Goal: Information Seeking & Learning: Find specific fact

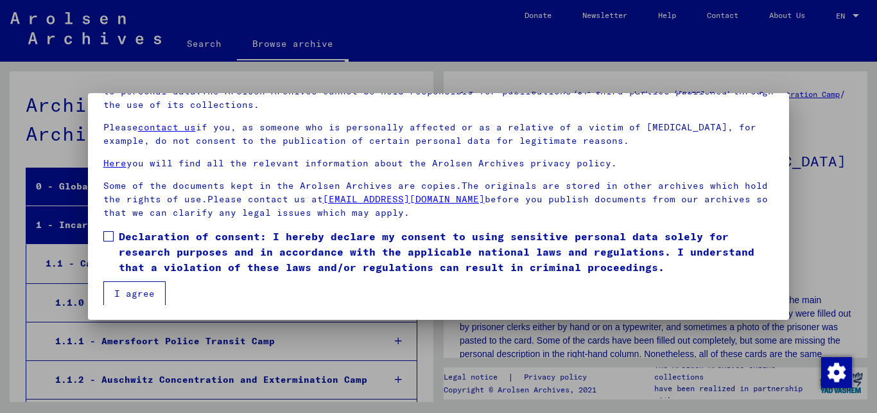
scroll to position [38, 0]
click at [109, 234] on span at bounding box center [108, 236] width 10 height 10
click at [128, 291] on button "I agree" at bounding box center [134, 293] width 62 height 24
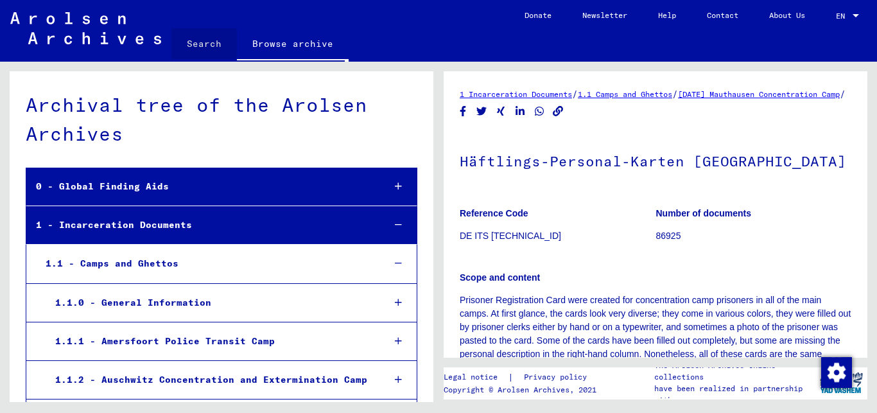
click at [197, 42] on link "Search" at bounding box center [204, 43] width 66 height 31
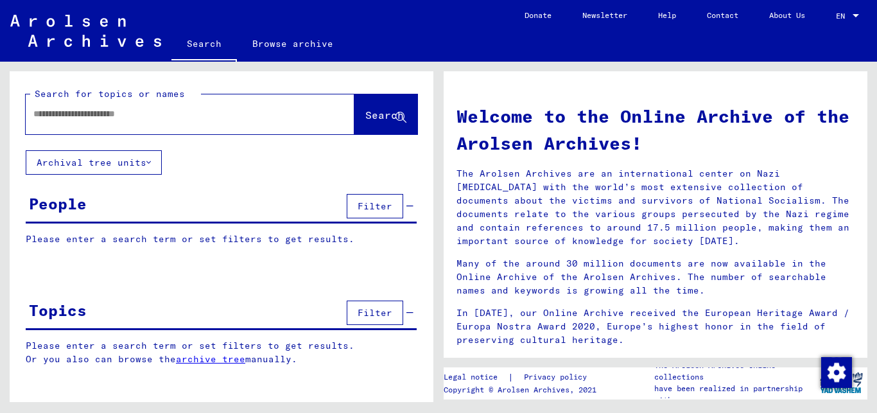
click at [227, 116] on input "text" at bounding box center [174, 113] width 283 height 13
type input "********"
click at [367, 112] on span "Search" at bounding box center [384, 115] width 39 height 13
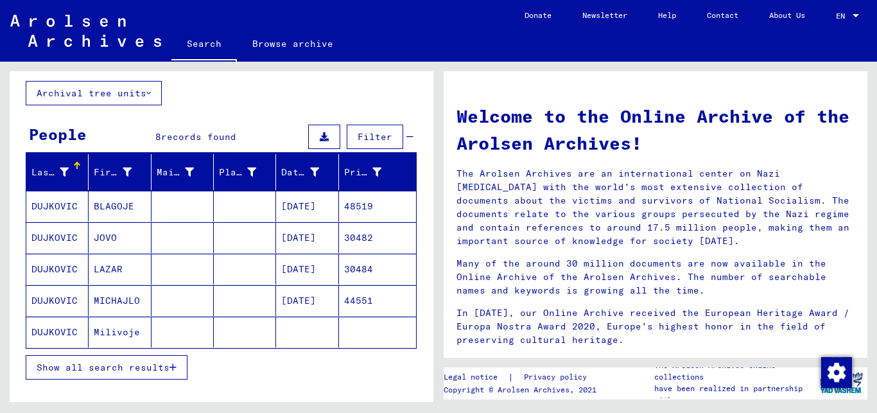
scroll to position [104, 0]
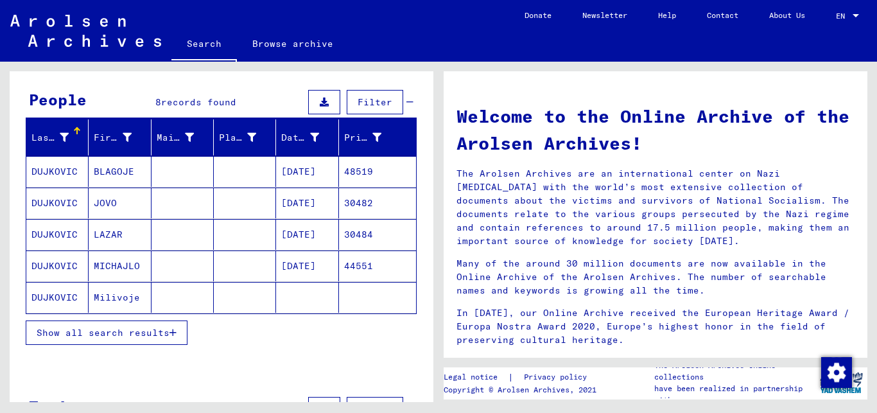
click at [173, 331] on icon "button" at bounding box center [173, 332] width 7 height 9
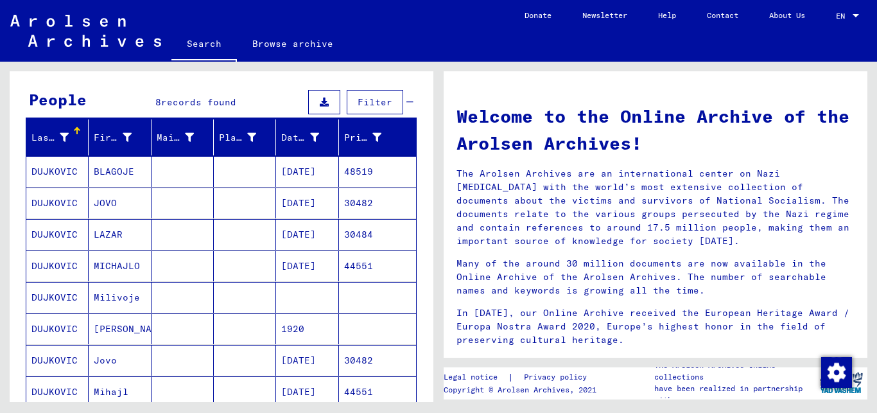
click at [129, 362] on mat-cell "Jovo" at bounding box center [120, 360] width 62 height 31
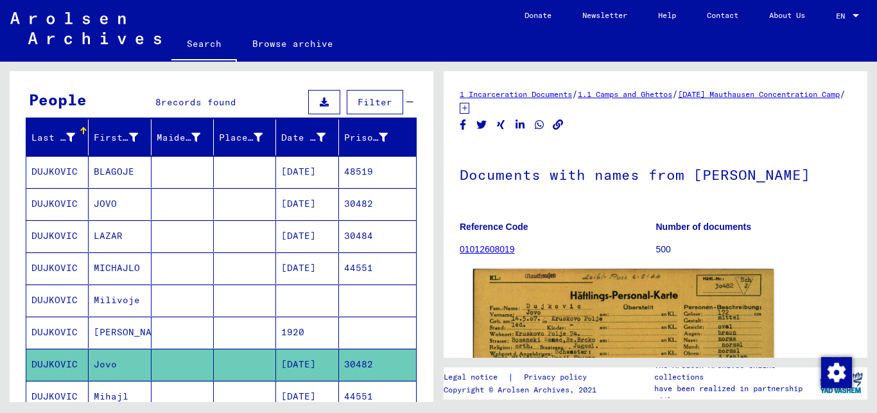
click at [572, 324] on img at bounding box center [623, 375] width 301 height 213
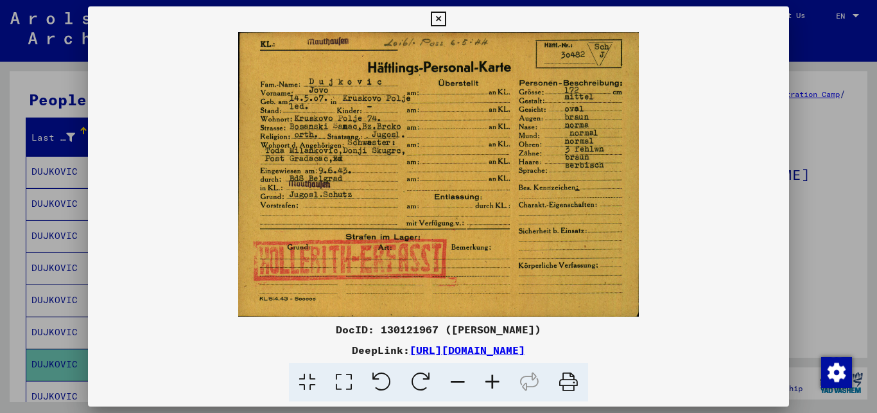
click at [446, 19] on icon at bounding box center [438, 19] width 15 height 15
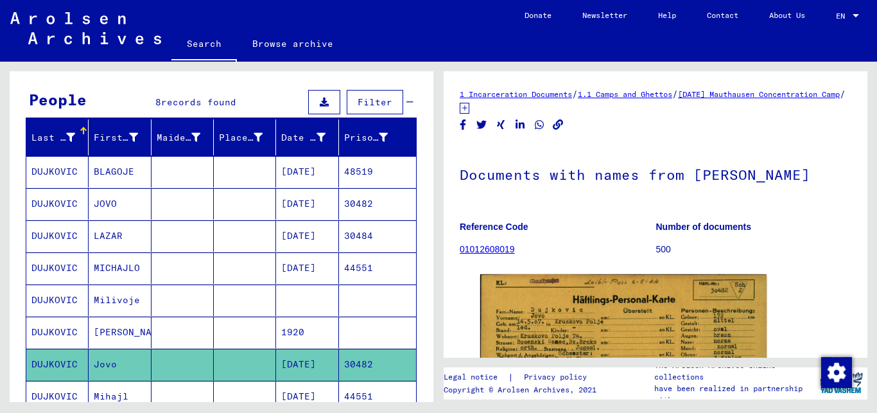
click at [340, 204] on mat-cell "30482" at bounding box center [377, 203] width 77 height 31
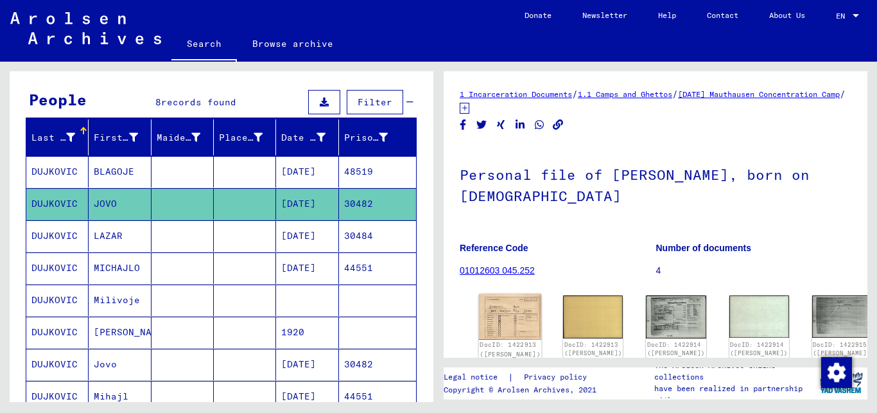
click at [502, 313] on img at bounding box center [510, 317] width 63 height 46
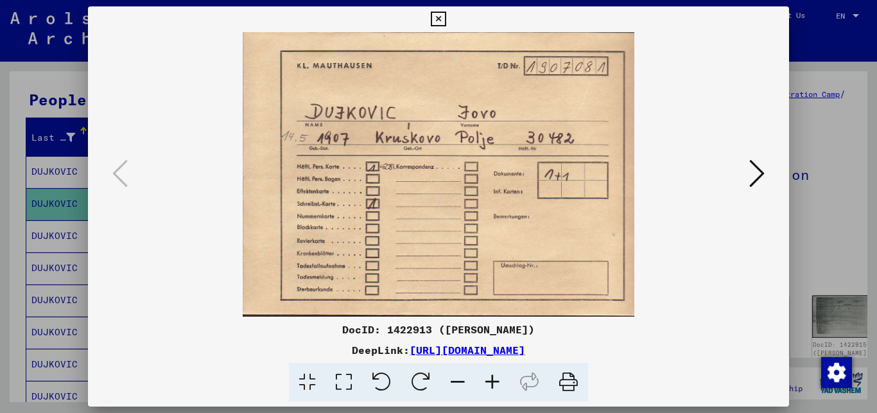
click at [756, 172] on icon at bounding box center [756, 173] width 15 height 31
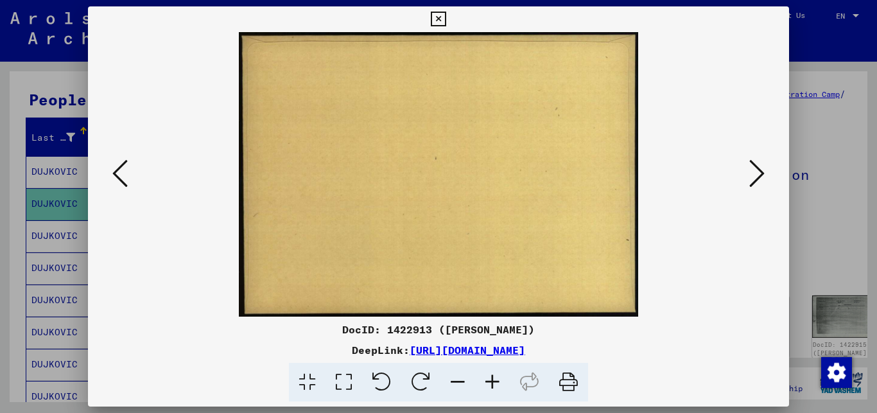
click at [756, 172] on icon at bounding box center [756, 173] width 15 height 31
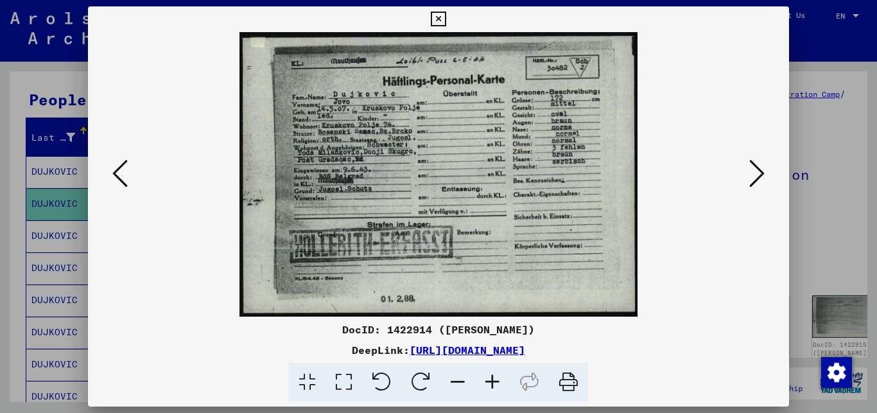
click at [756, 172] on icon at bounding box center [756, 173] width 15 height 31
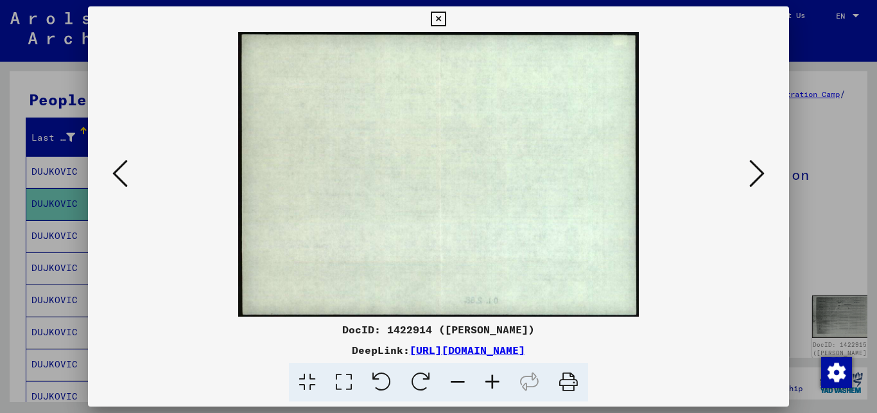
click at [756, 172] on icon at bounding box center [756, 173] width 15 height 31
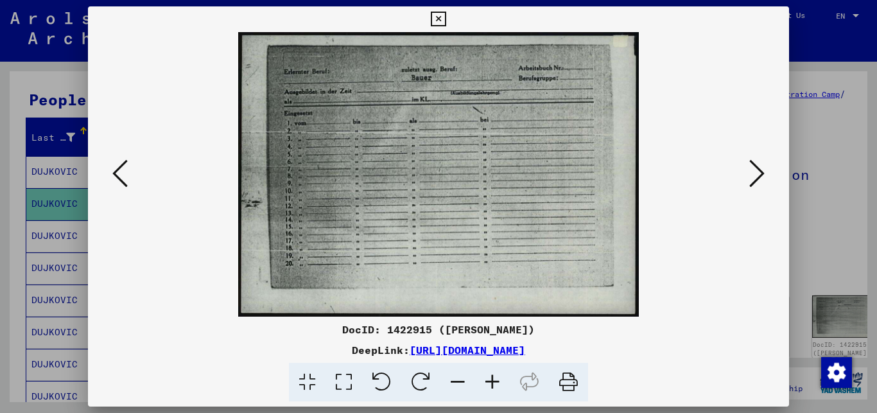
click at [756, 172] on icon at bounding box center [756, 173] width 15 height 31
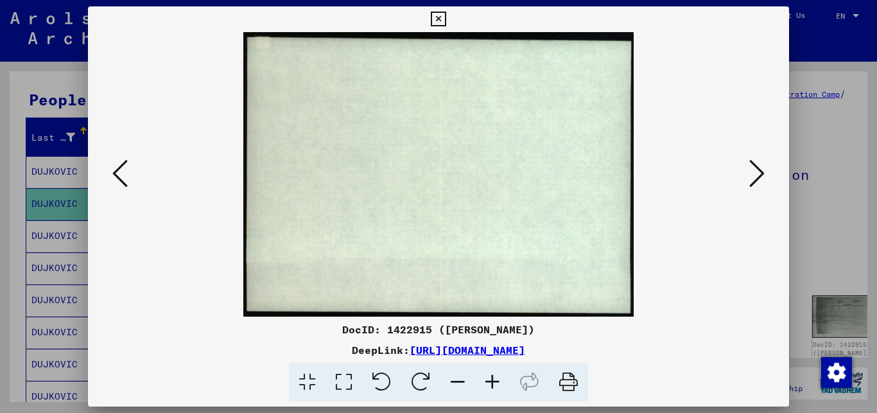
click at [756, 172] on icon at bounding box center [756, 173] width 15 height 31
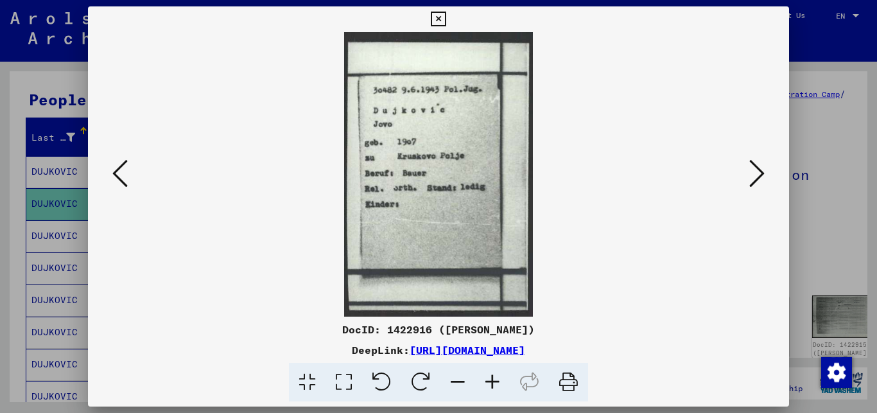
click at [756, 172] on icon at bounding box center [756, 173] width 15 height 31
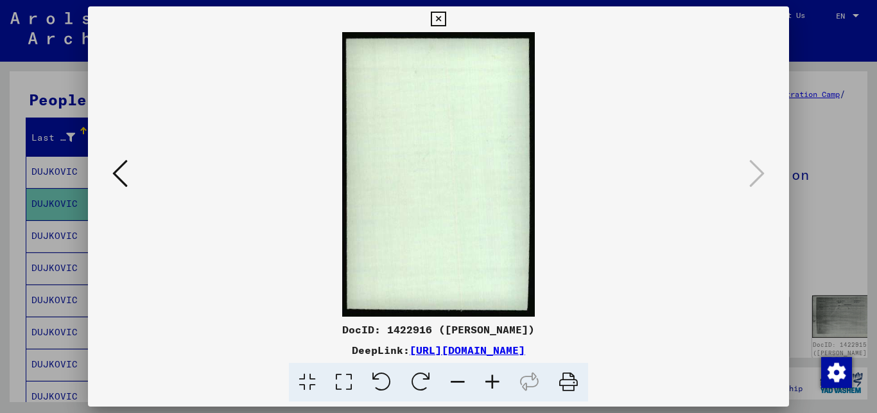
click at [813, 218] on div at bounding box center [438, 206] width 877 height 413
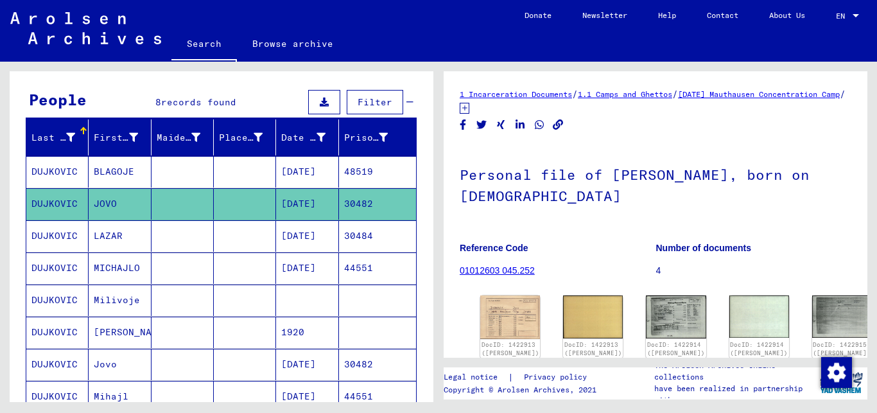
click at [367, 234] on mat-cell "30484" at bounding box center [377, 235] width 77 height 31
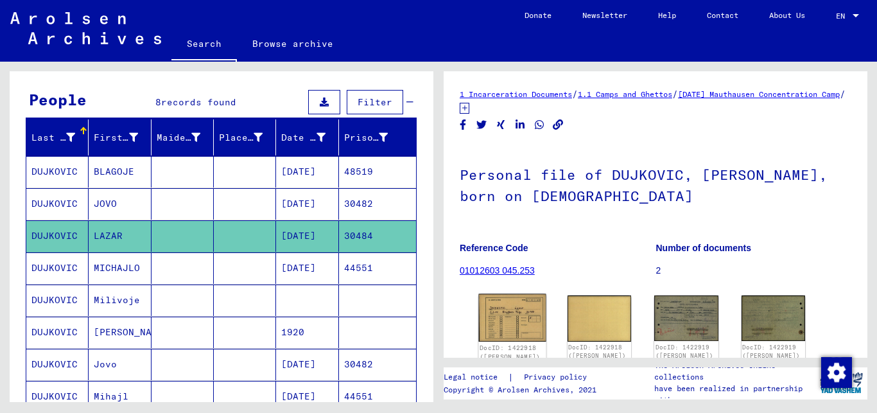
click at [499, 308] on img at bounding box center [512, 318] width 67 height 48
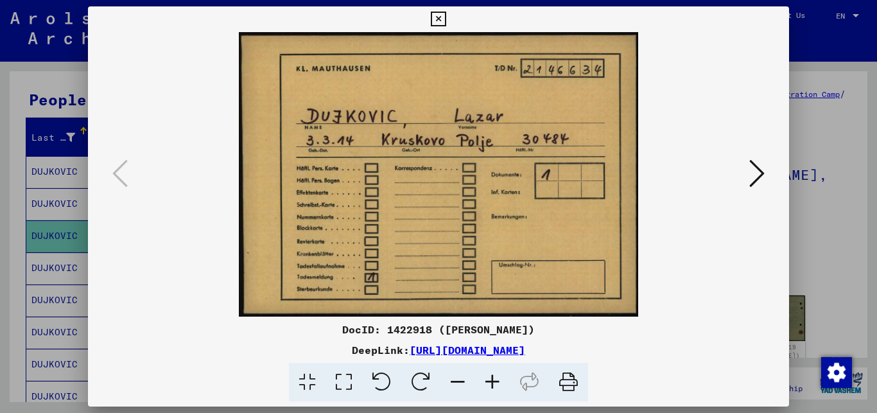
click at [762, 175] on icon at bounding box center [756, 173] width 15 height 31
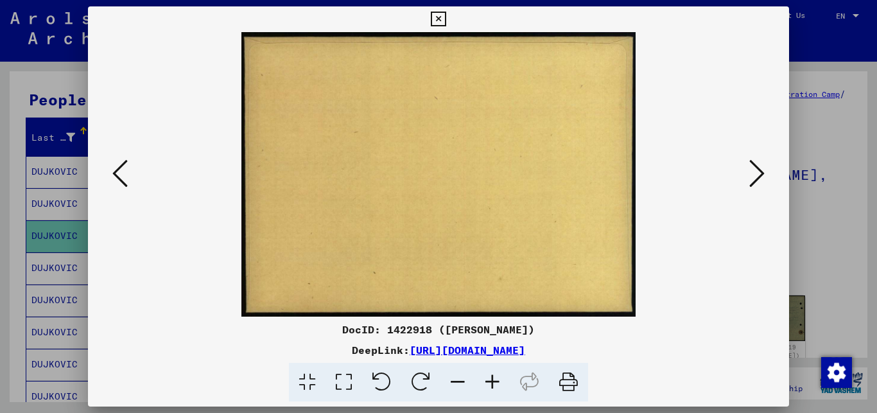
click at [762, 175] on icon at bounding box center [756, 173] width 15 height 31
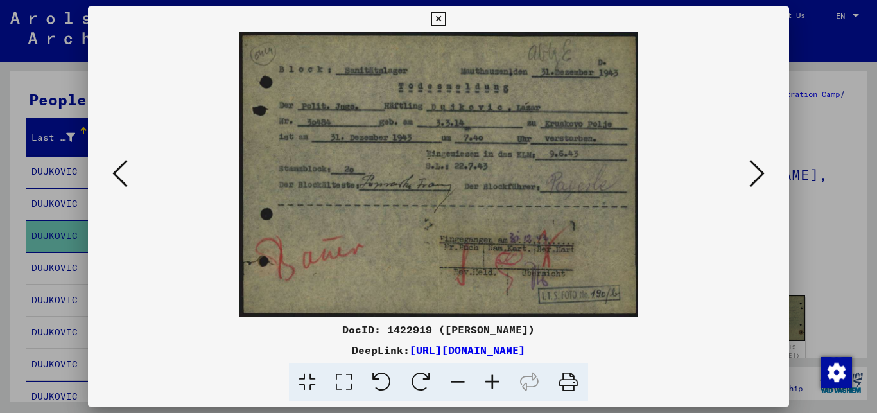
click at [489, 382] on icon at bounding box center [492, 382] width 35 height 39
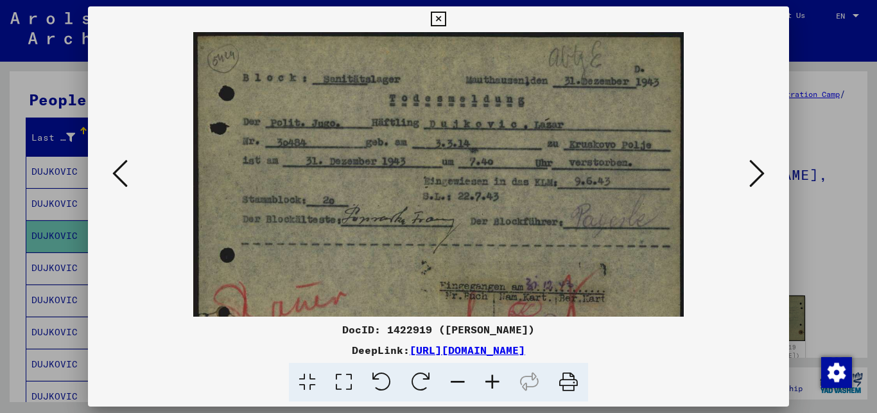
click at [489, 382] on icon at bounding box center [492, 382] width 35 height 39
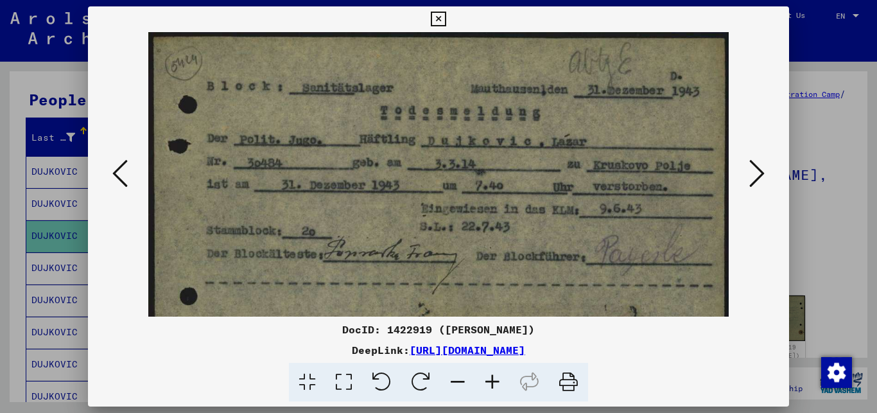
click at [489, 382] on icon at bounding box center [492, 382] width 35 height 39
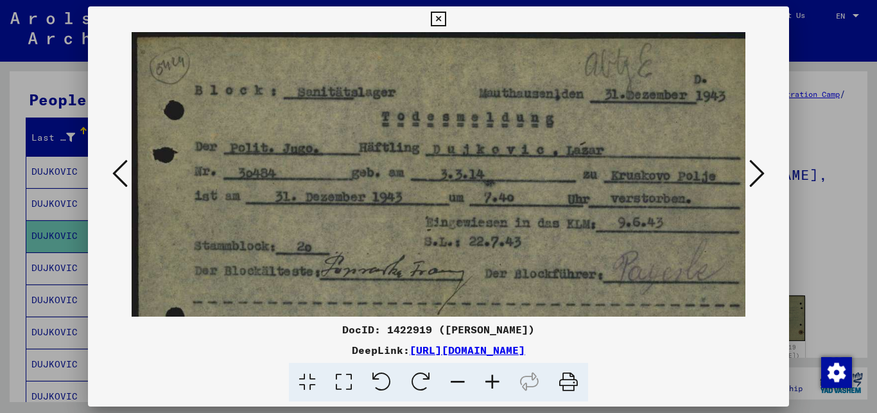
click at [760, 176] on icon at bounding box center [756, 173] width 15 height 31
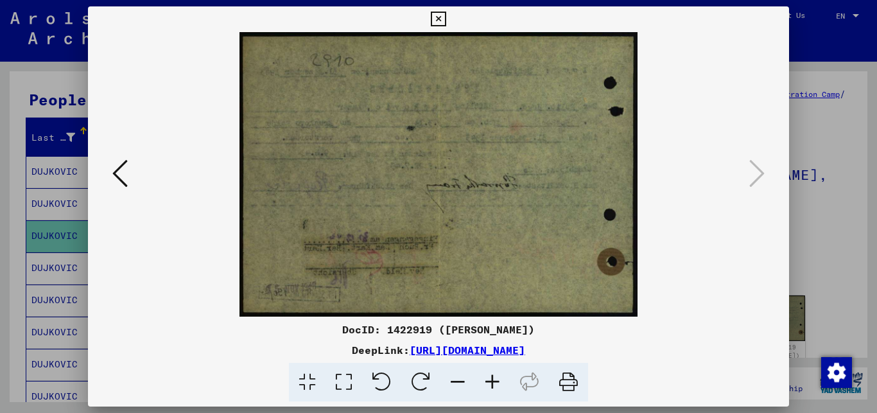
click at [821, 125] on div at bounding box center [438, 206] width 877 height 413
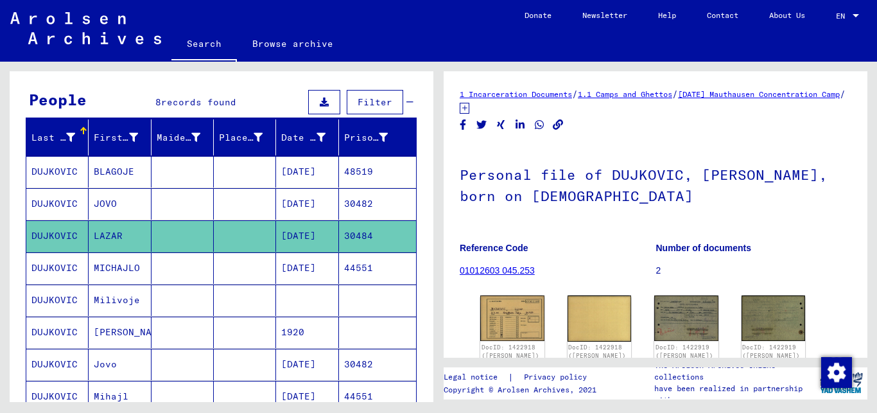
click at [389, 227] on mat-cell "30484" at bounding box center [377, 235] width 77 height 31
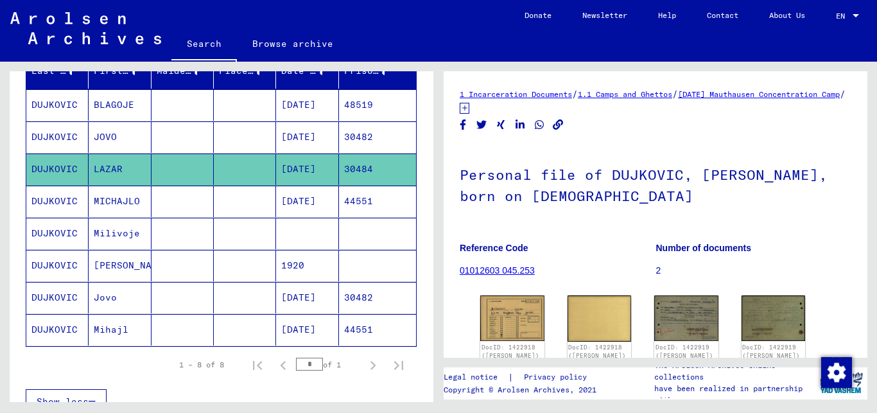
scroll to position [173, 0]
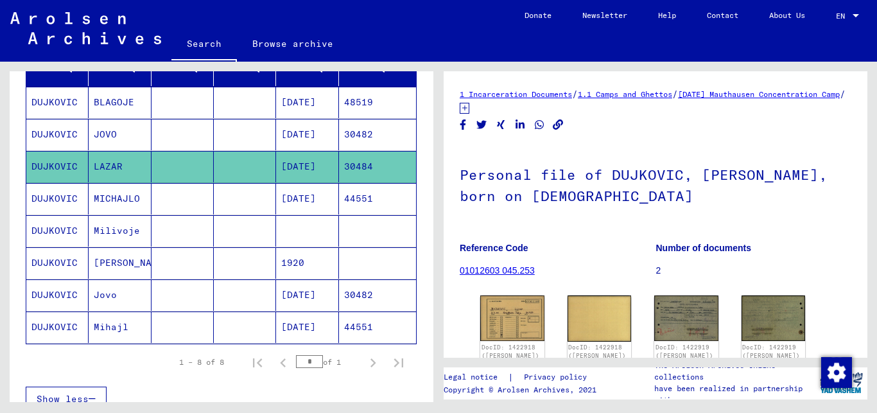
click at [373, 130] on mat-cell "30482" at bounding box center [377, 134] width 77 height 31
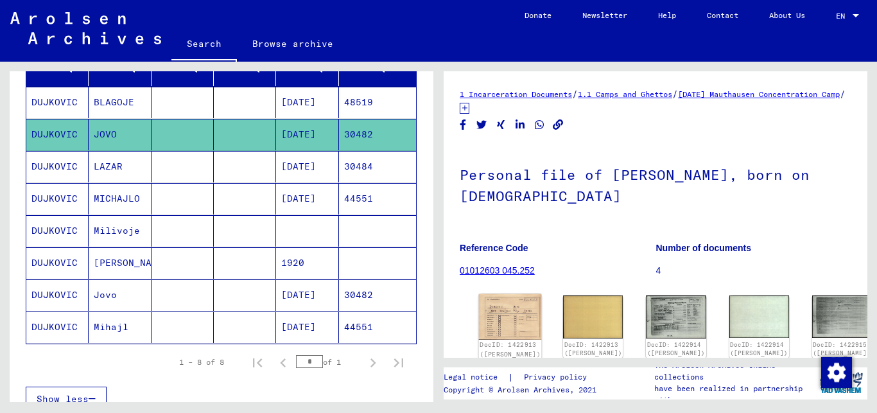
click at [494, 301] on img at bounding box center [510, 317] width 63 height 46
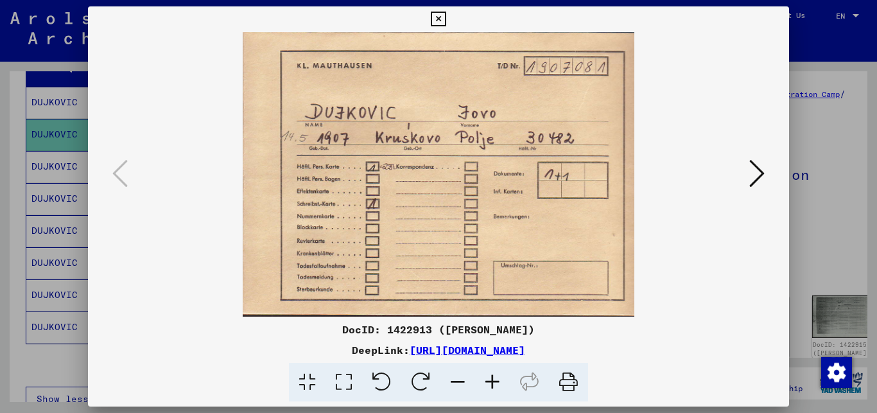
click at [758, 173] on icon at bounding box center [756, 173] width 15 height 31
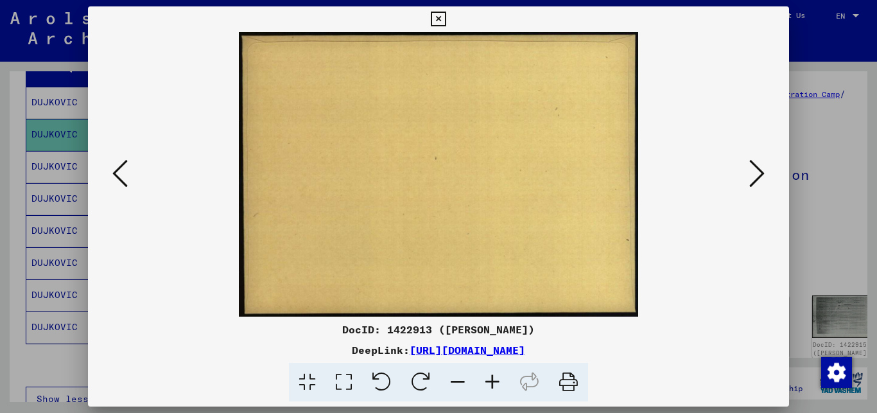
click at [758, 173] on icon at bounding box center [756, 173] width 15 height 31
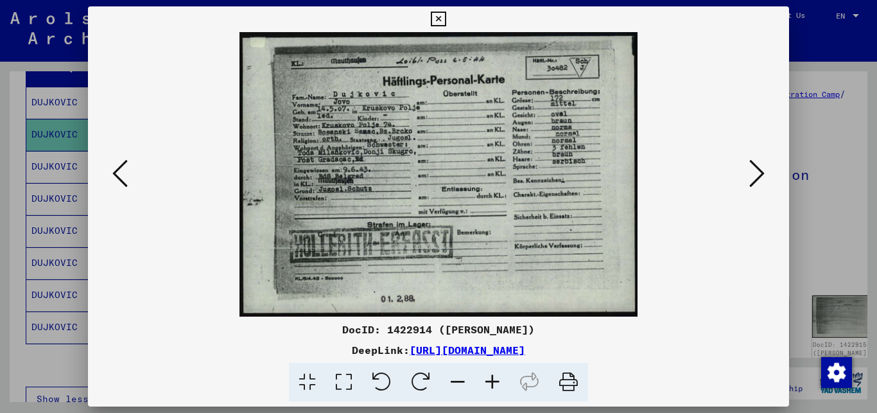
click at [493, 379] on icon at bounding box center [492, 382] width 35 height 39
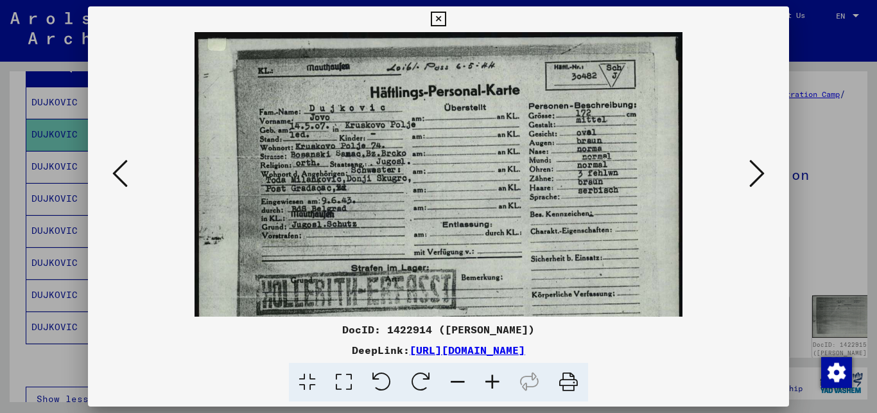
click at [493, 379] on icon at bounding box center [492, 382] width 35 height 39
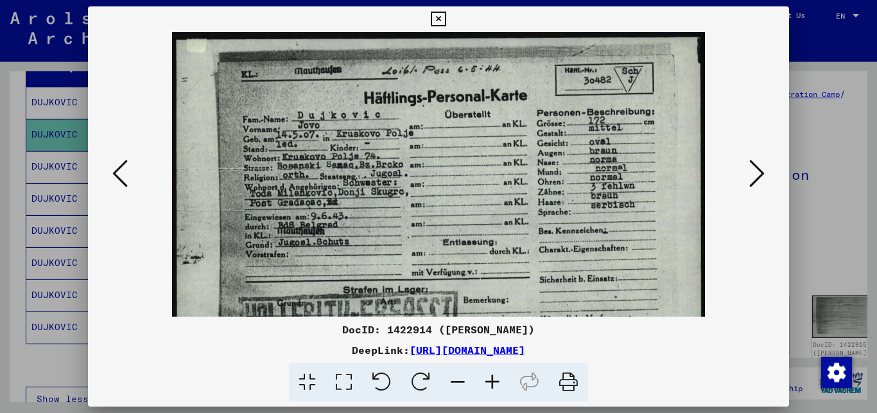
click at [755, 173] on icon at bounding box center [756, 173] width 15 height 31
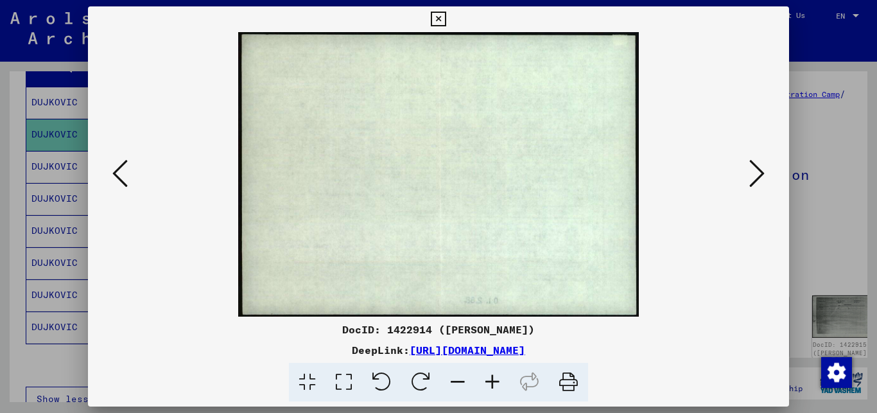
click at [755, 173] on icon at bounding box center [756, 173] width 15 height 31
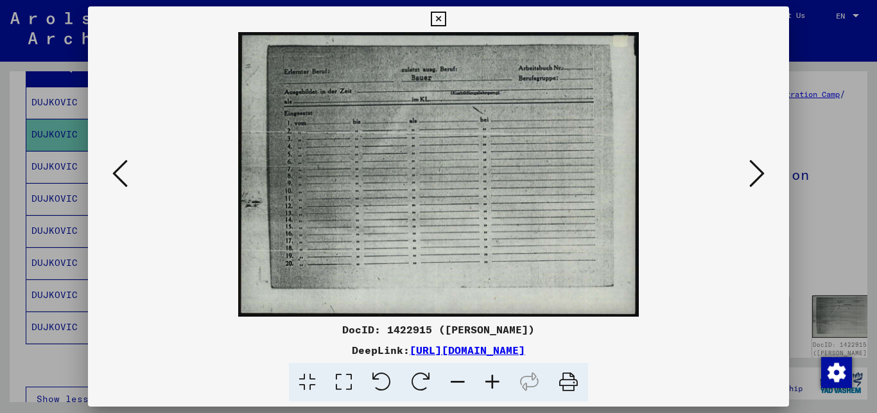
click at [755, 173] on icon at bounding box center [756, 173] width 15 height 31
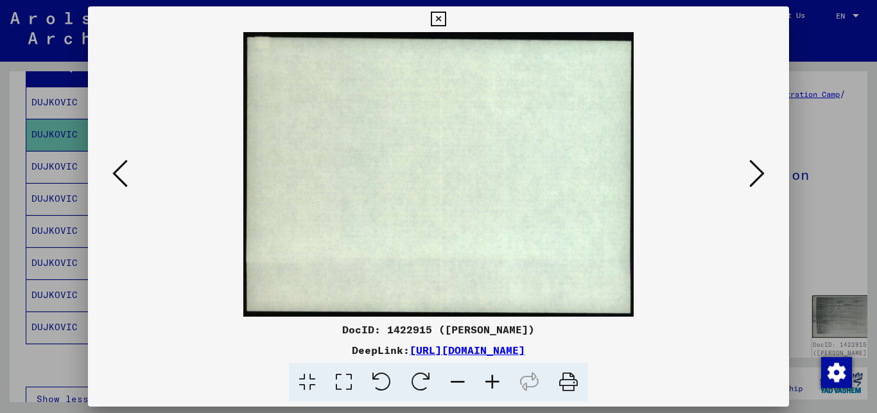
click at [755, 173] on icon at bounding box center [756, 173] width 15 height 31
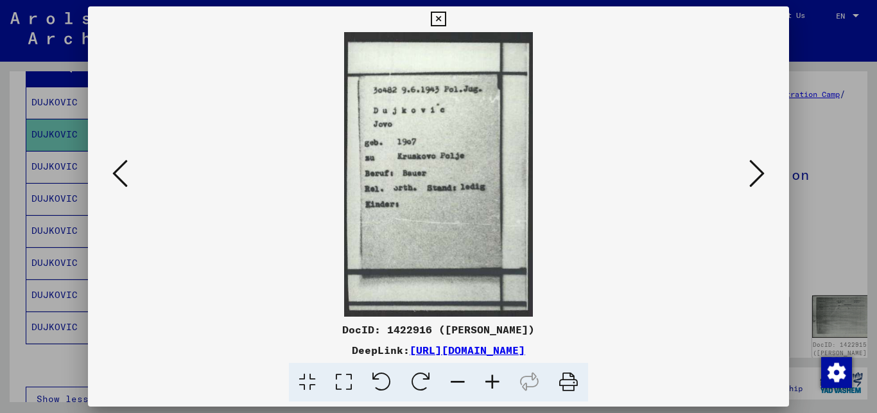
click at [493, 383] on icon at bounding box center [492, 382] width 35 height 39
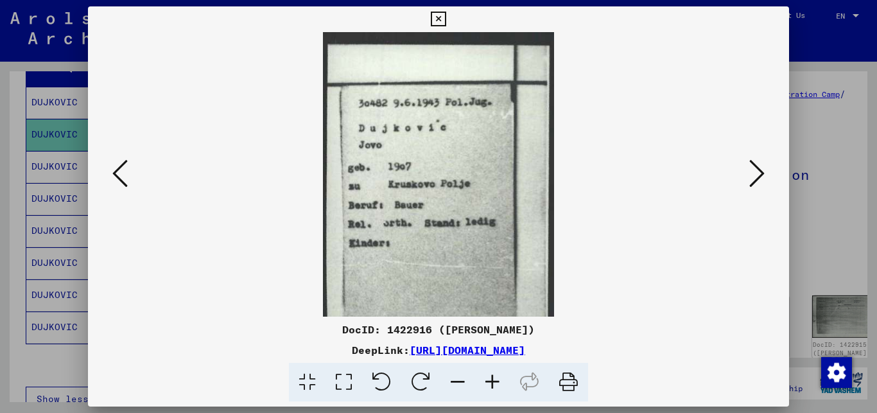
click at [493, 383] on icon at bounding box center [492, 382] width 35 height 39
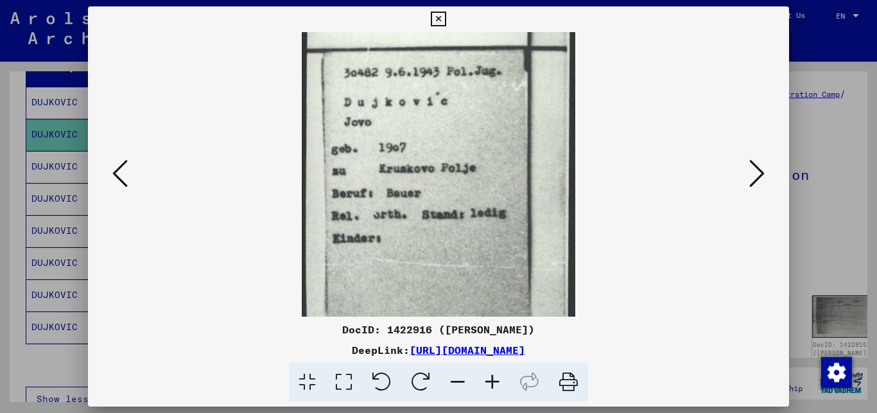
scroll to position [17, 0]
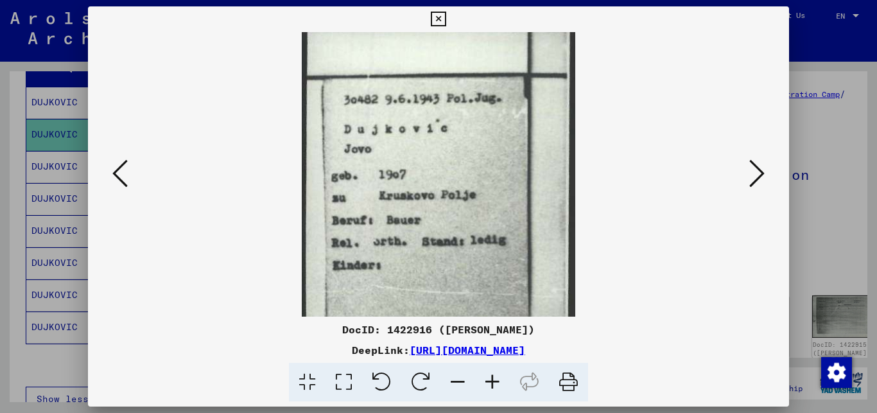
drag, startPoint x: 486, startPoint y: 258, endPoint x: 480, endPoint y: 187, distance: 71.5
click at [480, 187] on img at bounding box center [439, 221] width 274 height 413
click at [757, 174] on icon at bounding box center [756, 173] width 15 height 31
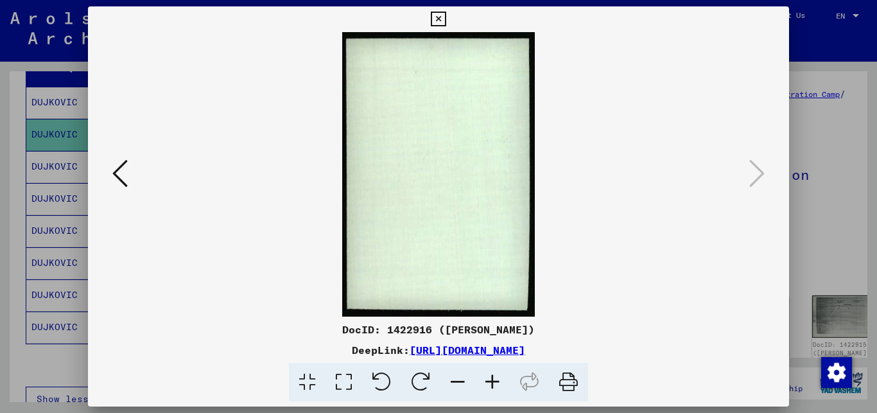
click at [825, 204] on div at bounding box center [438, 206] width 877 height 413
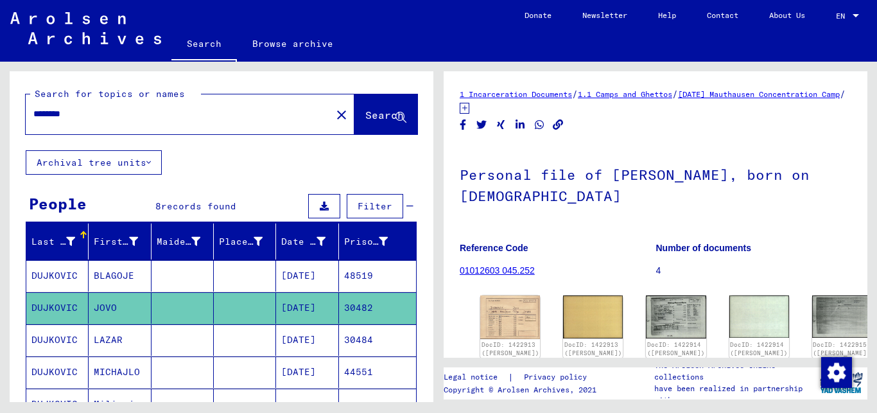
click at [259, 115] on input "********" at bounding box center [178, 113] width 290 height 13
click at [365, 116] on span "Search" at bounding box center [384, 115] width 39 height 13
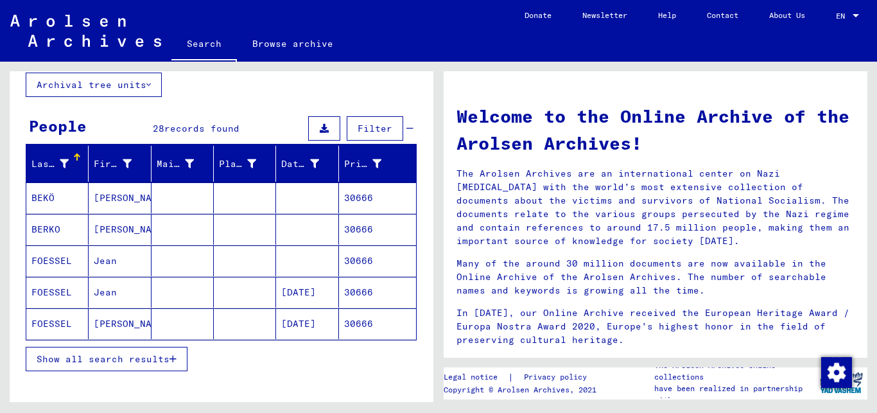
scroll to position [104, 0]
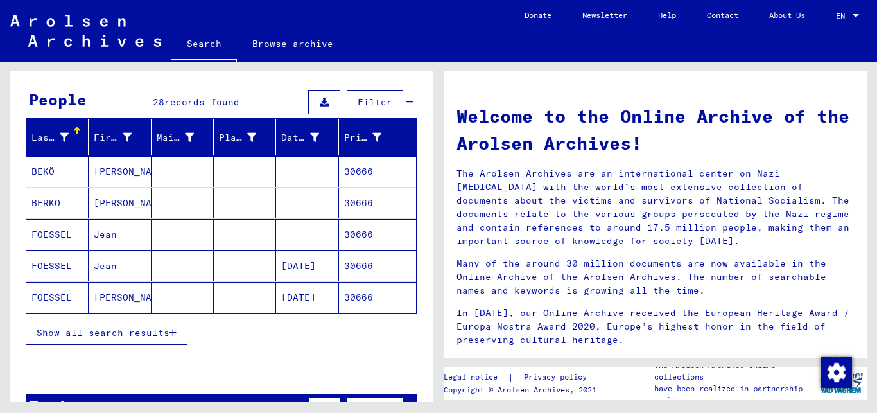
click at [169, 329] on span "Show all search results" at bounding box center [103, 333] width 133 height 12
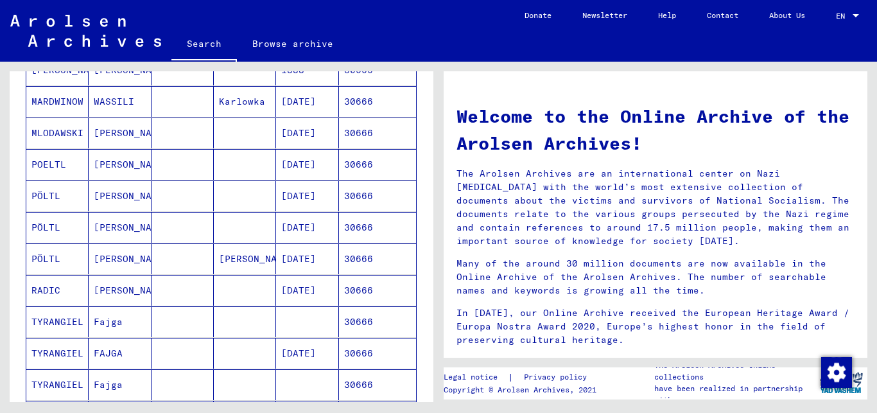
scroll to position [555, 0]
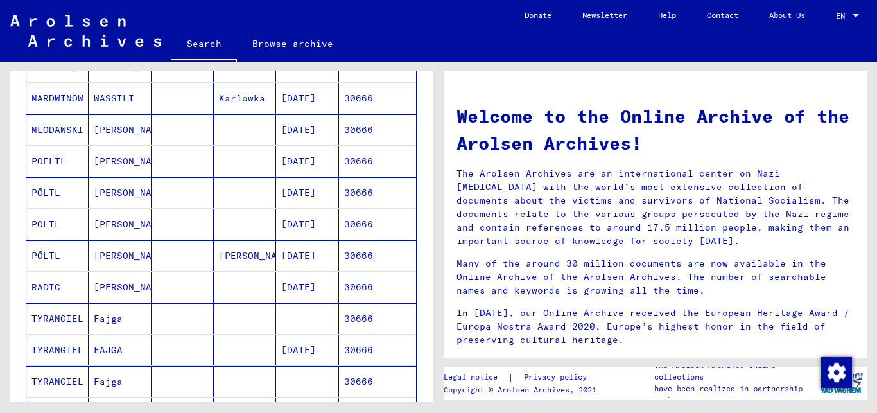
click at [112, 290] on mat-cell "[PERSON_NAME]" at bounding box center [120, 287] width 62 height 31
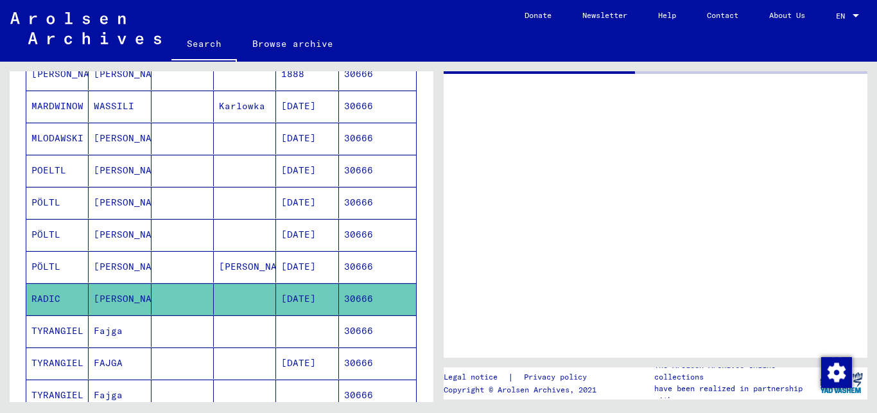
scroll to position [562, 0]
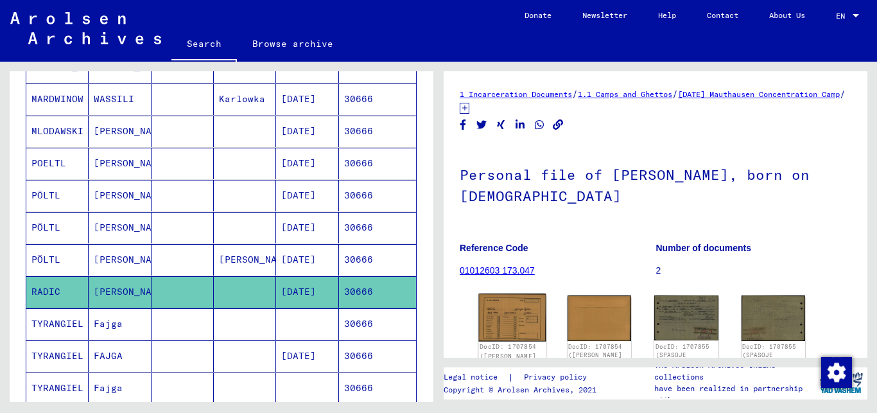
click at [516, 328] on img at bounding box center [512, 317] width 67 height 48
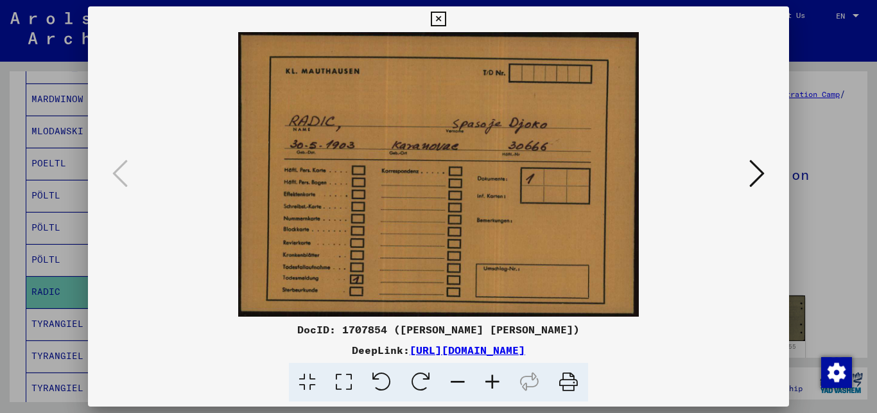
click at [758, 173] on icon at bounding box center [756, 173] width 15 height 31
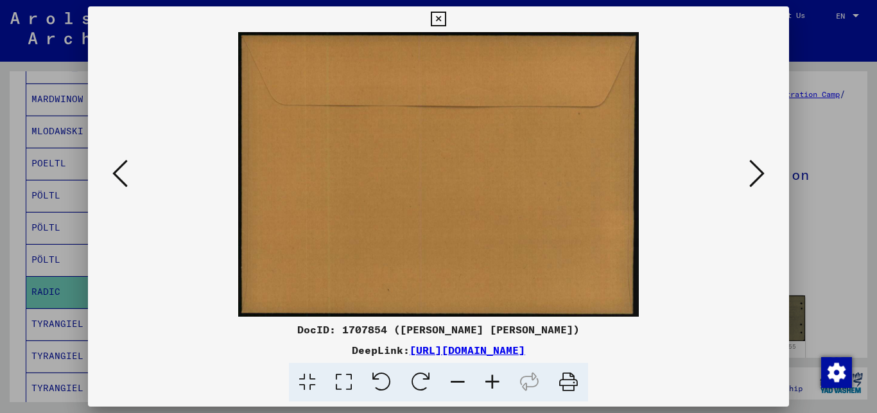
click at [758, 173] on icon at bounding box center [756, 173] width 15 height 31
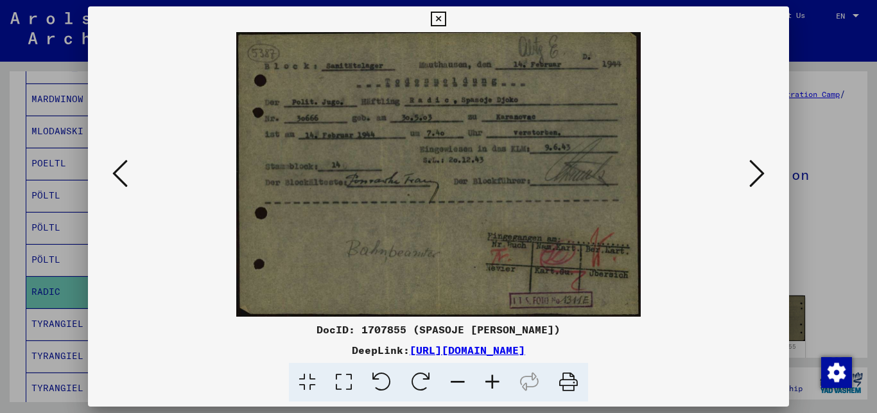
click at [757, 174] on icon at bounding box center [756, 173] width 15 height 31
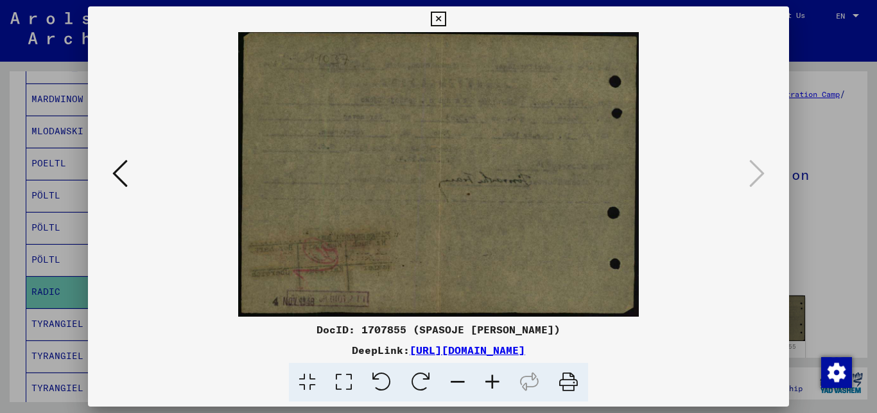
click at [493, 380] on icon at bounding box center [492, 382] width 35 height 39
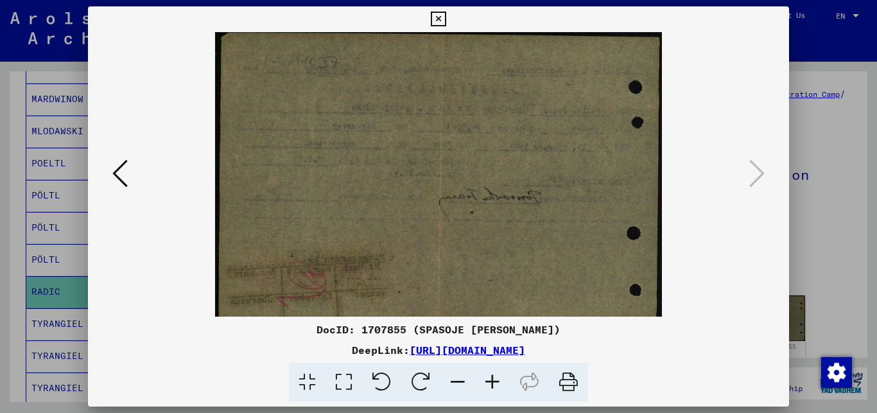
click at [119, 176] on icon at bounding box center [119, 173] width 15 height 31
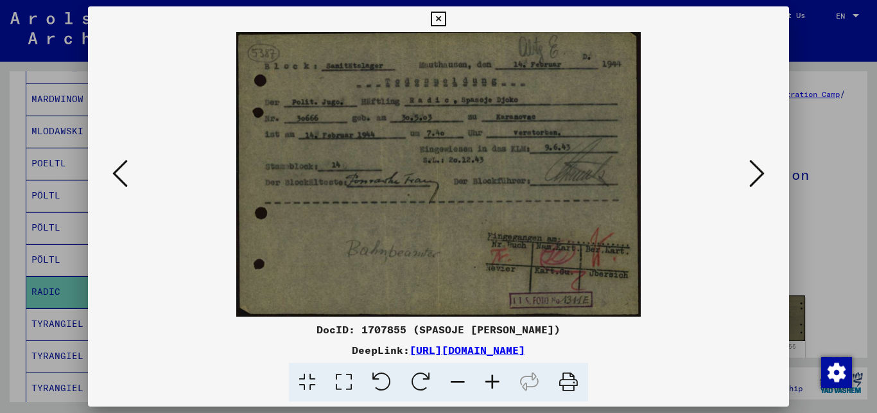
click at [825, 132] on div at bounding box center [438, 206] width 877 height 413
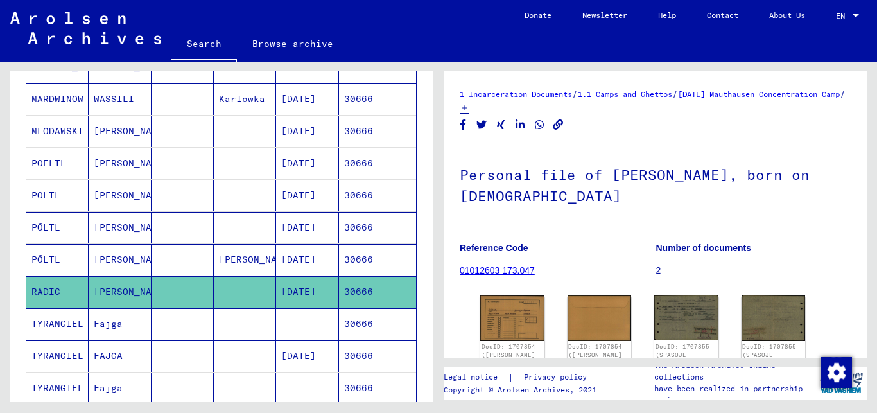
click at [381, 284] on mat-cell "30666" at bounding box center [377, 291] width 77 height 31
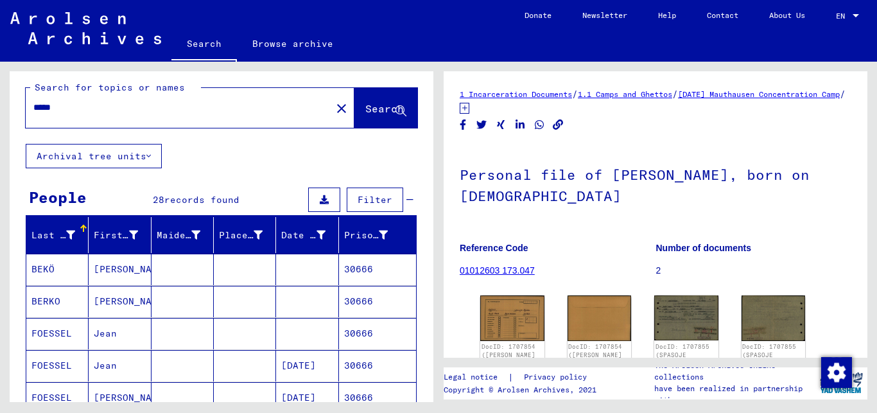
scroll to position [0, 0]
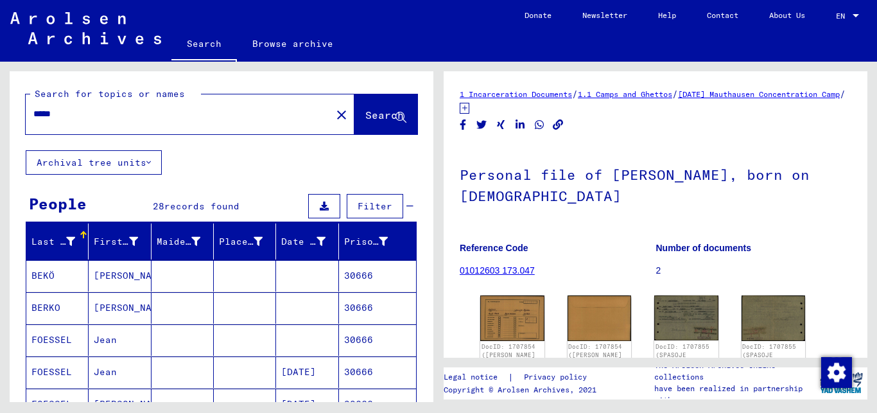
click at [86, 115] on input "*****" at bounding box center [178, 113] width 290 height 13
click at [365, 114] on span "Search" at bounding box center [384, 115] width 39 height 13
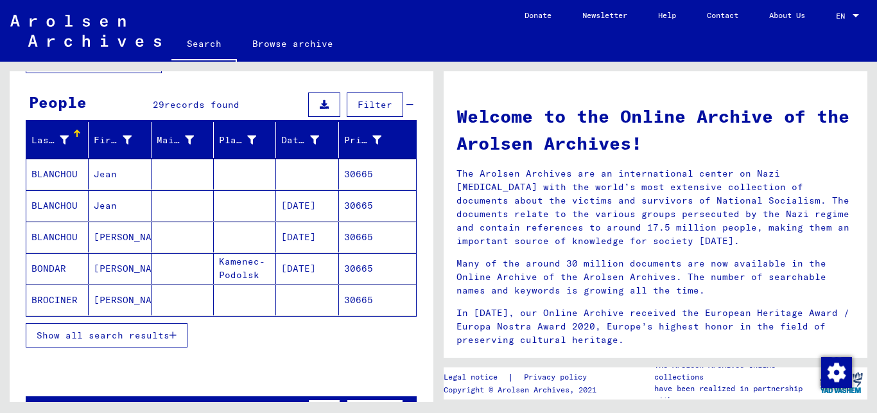
scroll to position [104, 0]
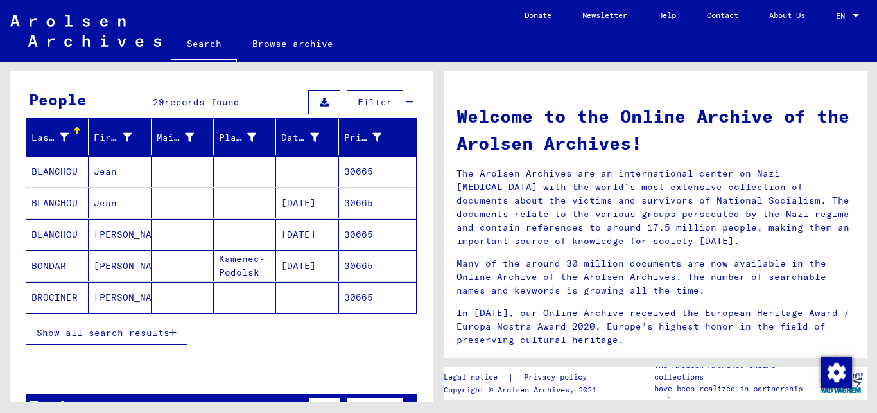
click at [176, 330] on icon "button" at bounding box center [173, 332] width 7 height 9
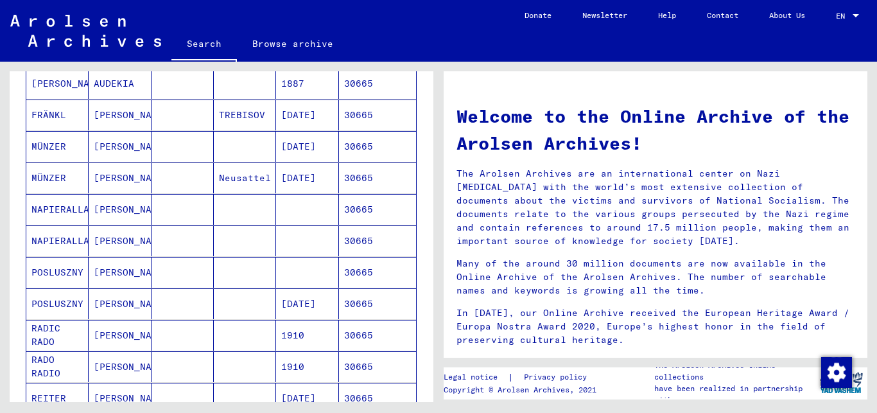
scroll to position [416, 0]
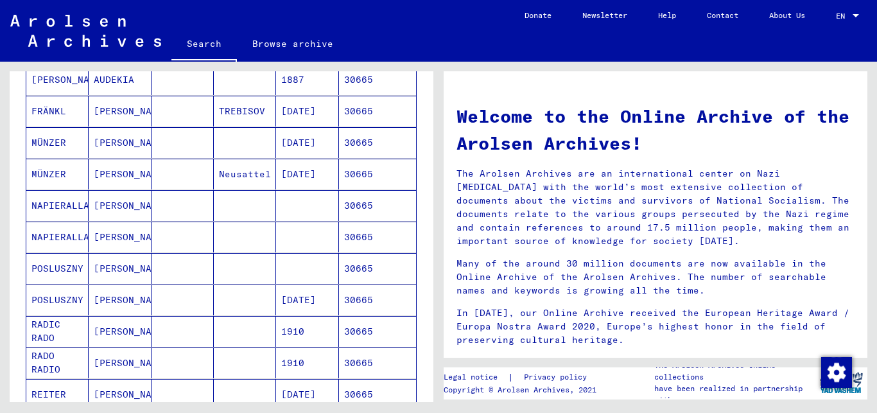
click at [176, 330] on mat-cell at bounding box center [183, 331] width 62 height 31
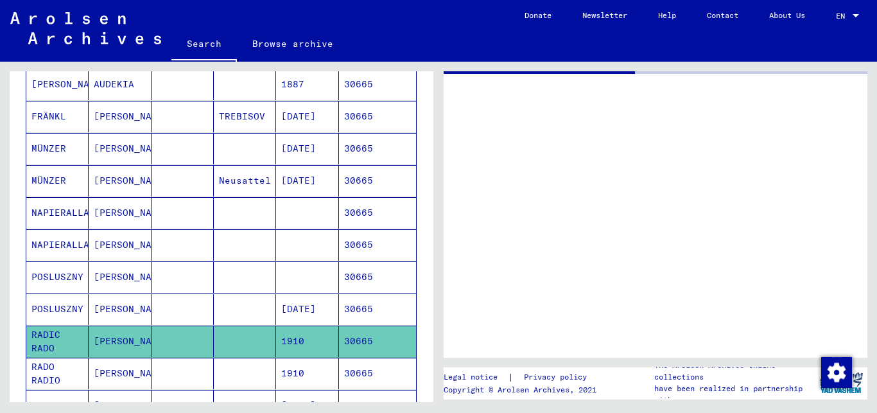
scroll to position [421, 0]
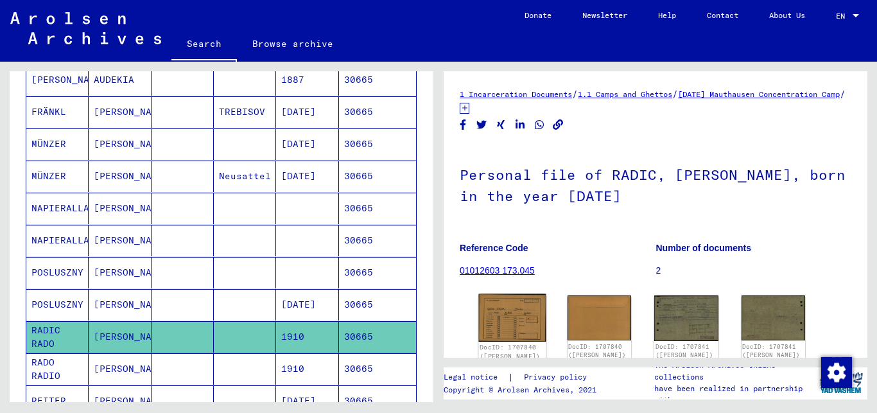
click at [515, 310] on img at bounding box center [512, 318] width 67 height 48
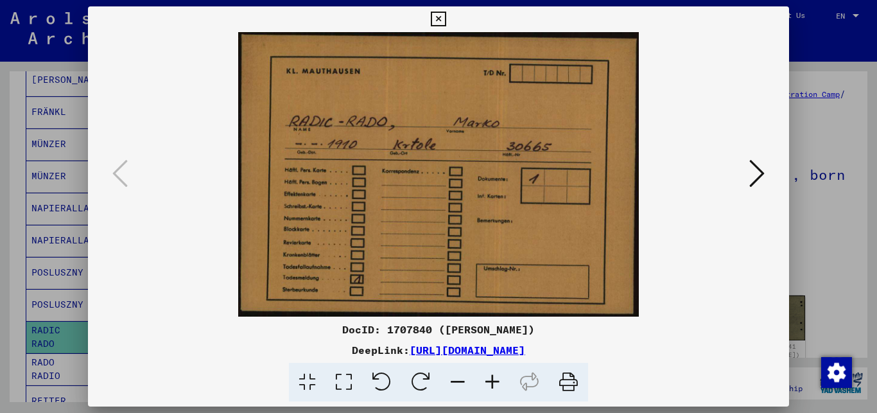
click at [757, 174] on icon at bounding box center [756, 173] width 15 height 31
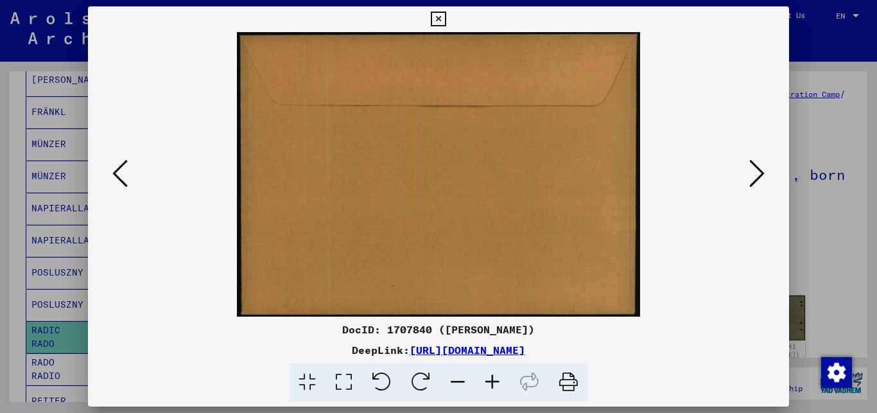
click at [757, 174] on icon at bounding box center [756, 173] width 15 height 31
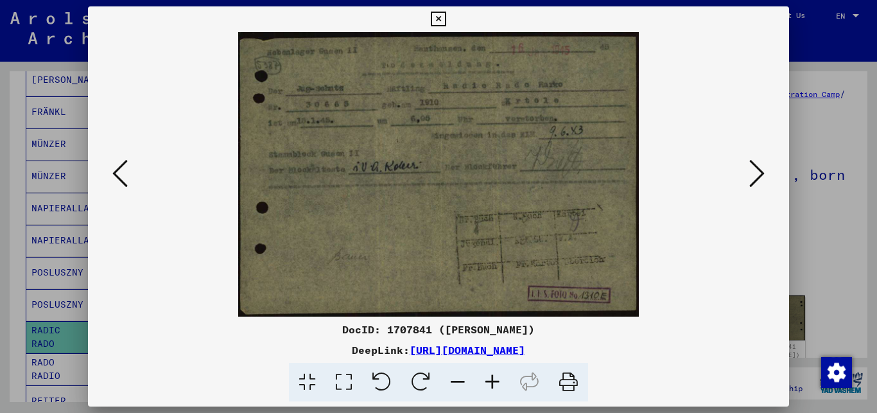
click at [757, 174] on icon at bounding box center [756, 173] width 15 height 31
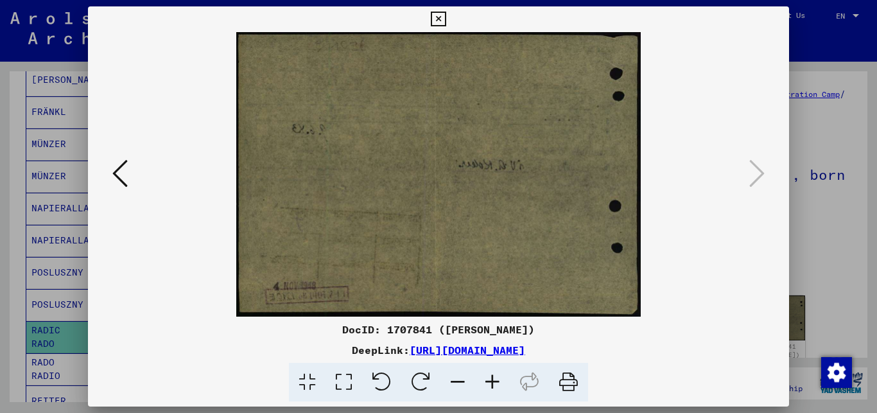
click at [826, 211] on div at bounding box center [438, 206] width 877 height 413
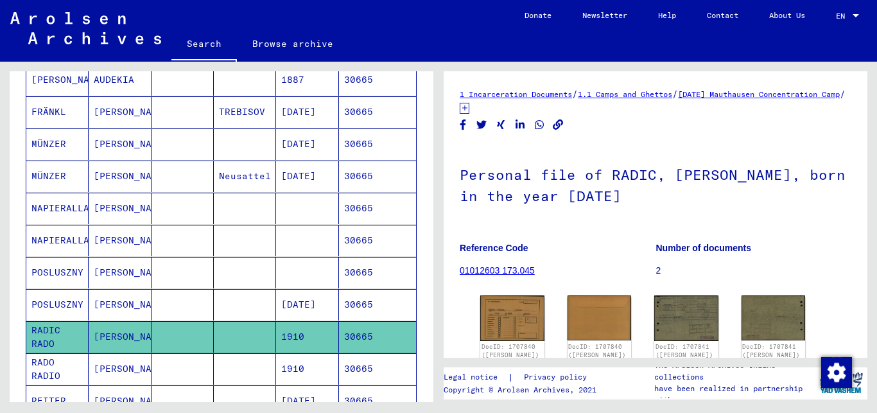
click at [315, 368] on mat-cell "1910" at bounding box center [307, 368] width 62 height 31
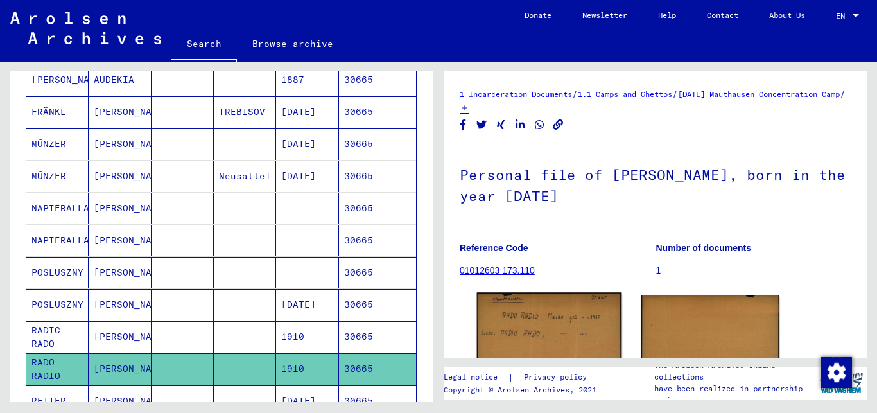
click at [536, 328] on img at bounding box center [549, 346] width 145 height 109
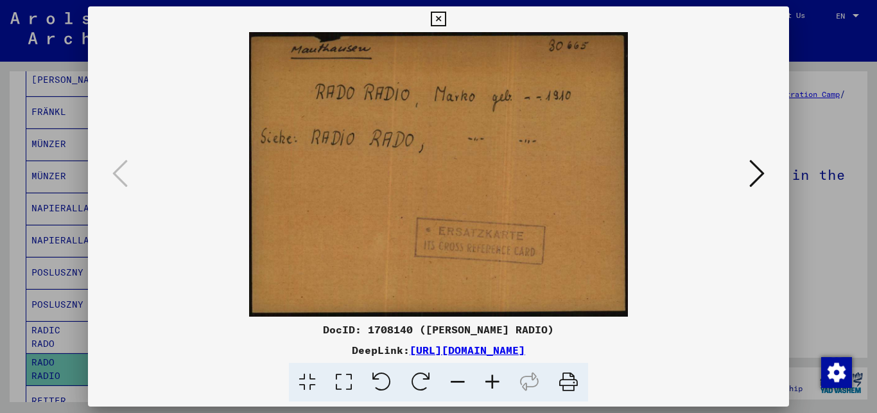
click at [823, 289] on div at bounding box center [438, 206] width 877 height 413
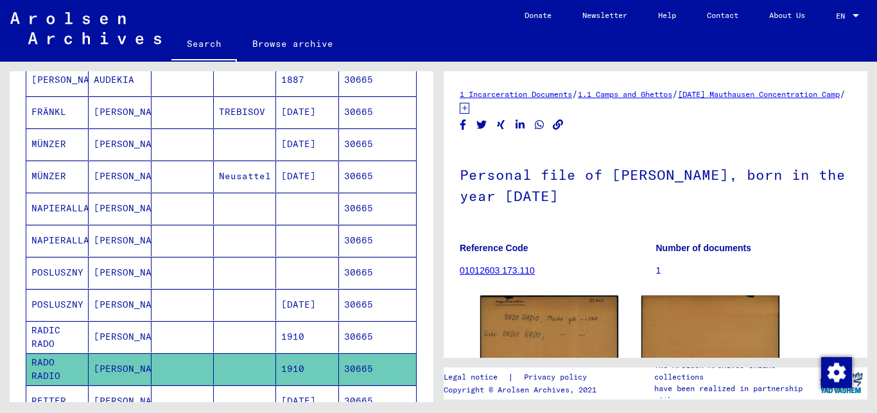
click at [353, 341] on mat-cell "30665" at bounding box center [377, 336] width 77 height 31
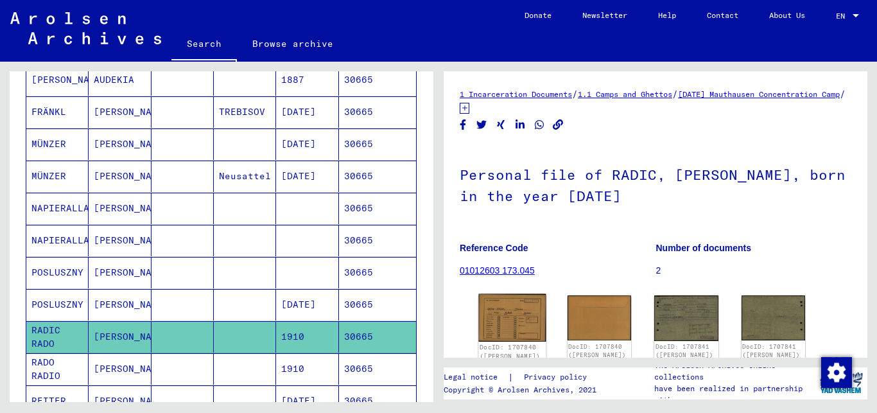
click at [512, 322] on img at bounding box center [512, 318] width 67 height 48
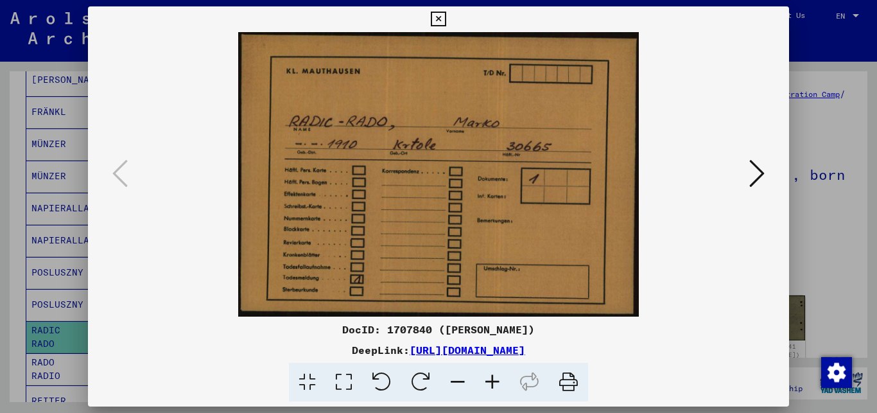
click at [758, 172] on icon at bounding box center [756, 173] width 15 height 31
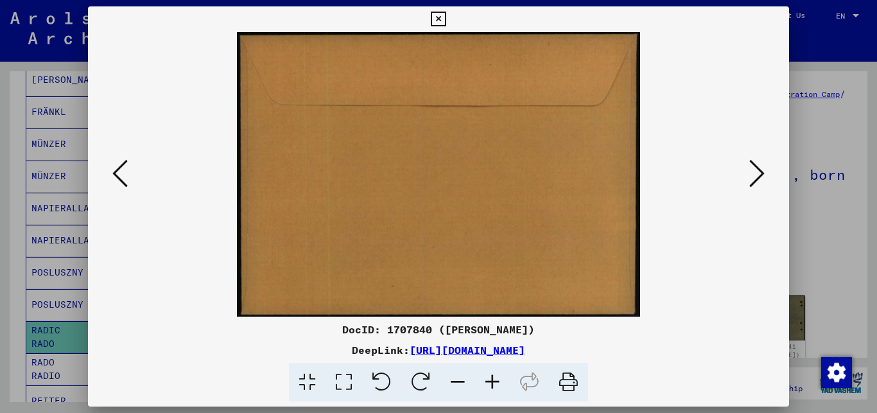
click at [758, 172] on icon at bounding box center [756, 173] width 15 height 31
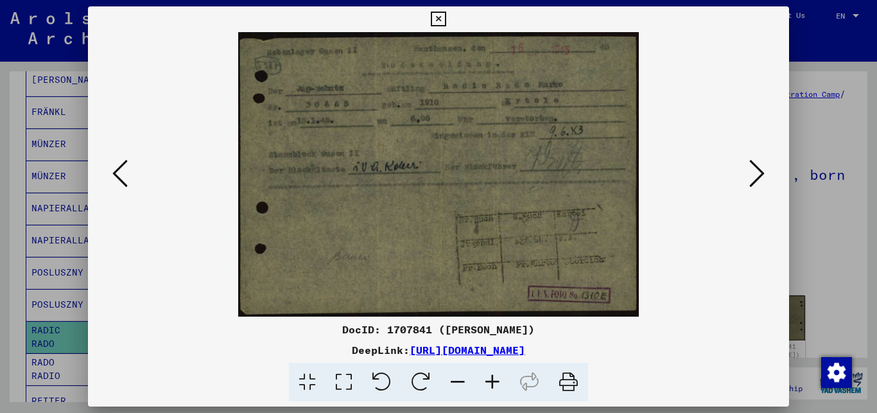
click at [496, 381] on icon at bounding box center [492, 382] width 35 height 39
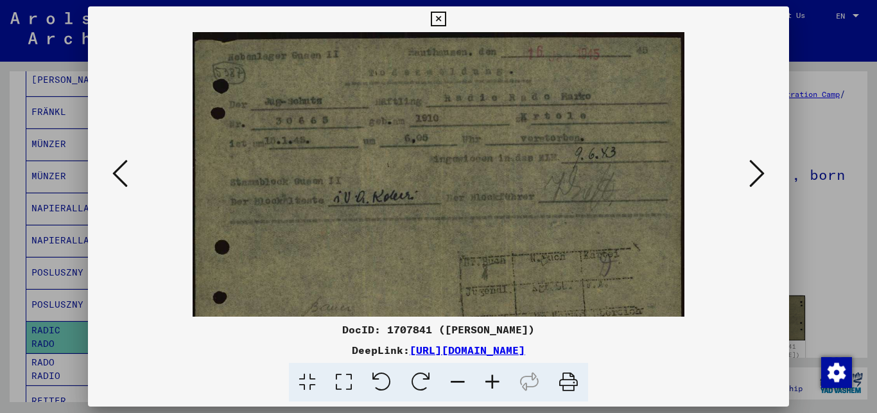
click at [496, 381] on icon at bounding box center [492, 382] width 35 height 39
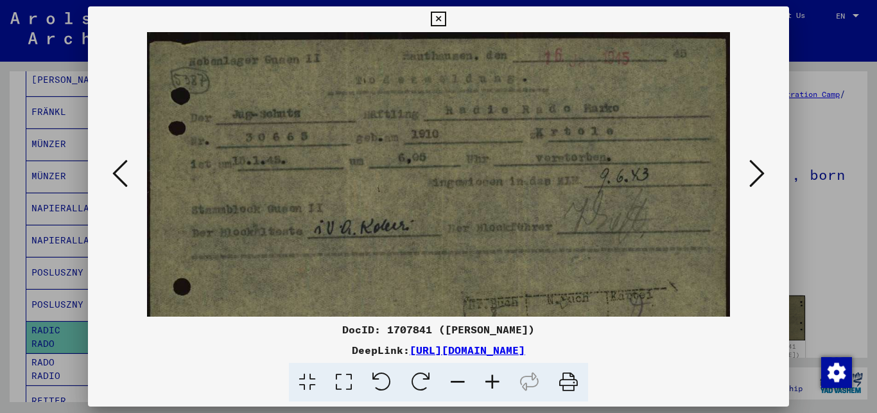
click at [496, 381] on icon at bounding box center [492, 382] width 35 height 39
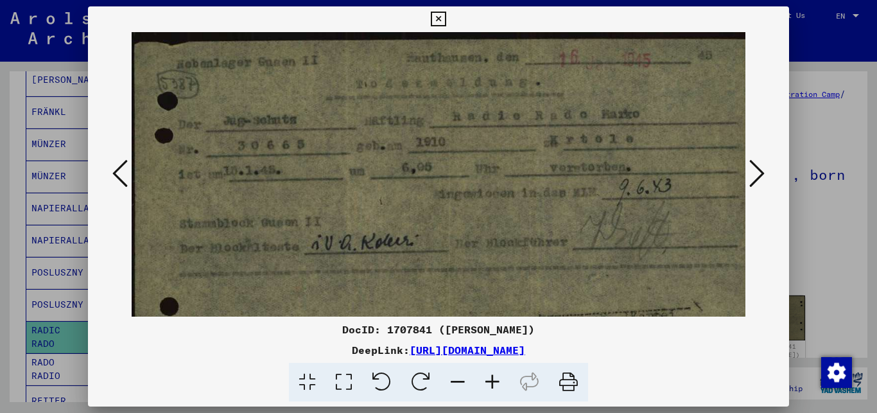
click at [496, 381] on icon at bounding box center [492, 382] width 35 height 39
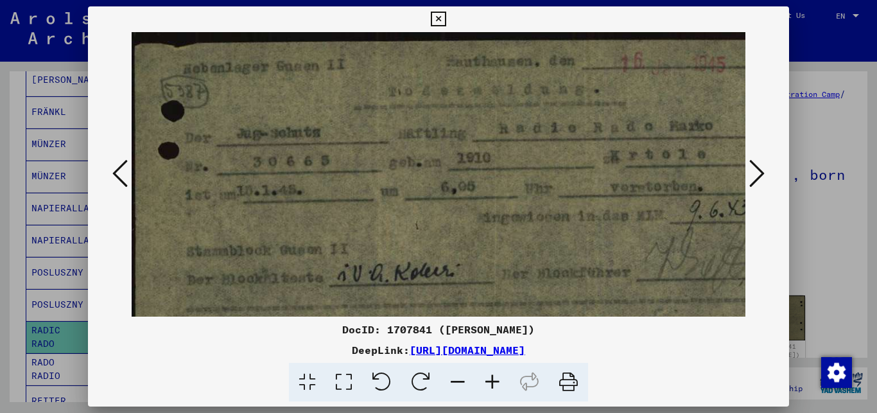
click at [453, 383] on icon at bounding box center [458, 382] width 35 height 39
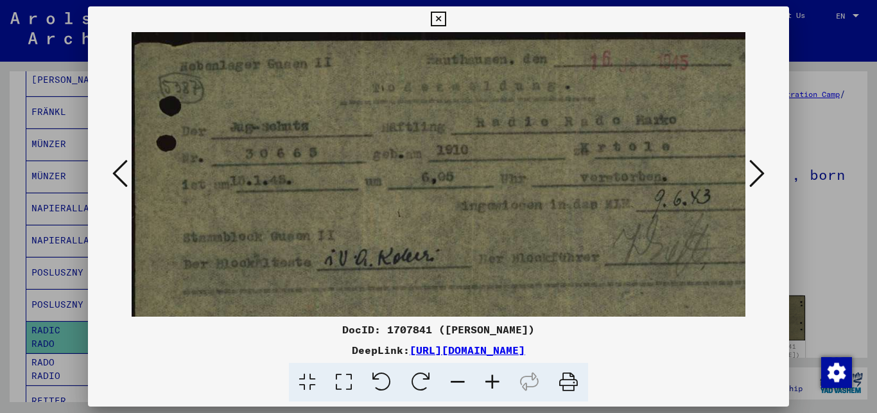
click at [453, 383] on icon at bounding box center [458, 382] width 35 height 39
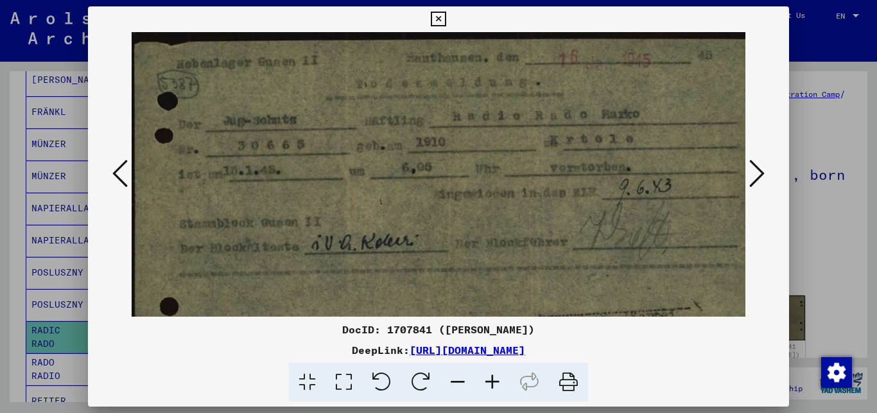
click at [453, 383] on icon at bounding box center [458, 382] width 35 height 39
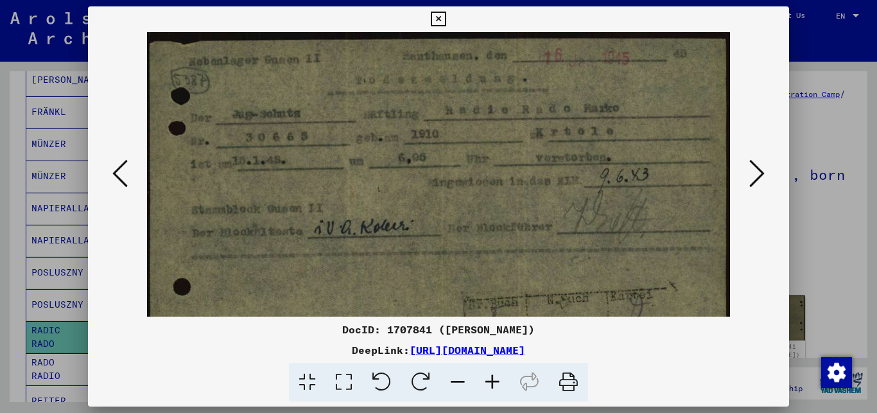
click at [453, 383] on icon at bounding box center [458, 382] width 35 height 39
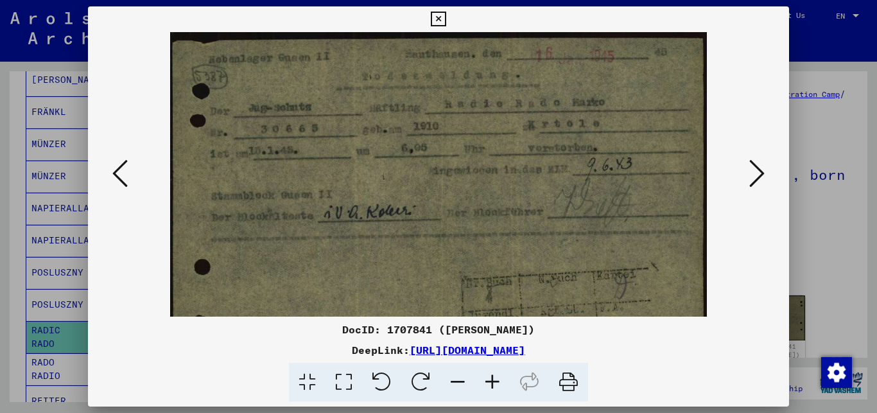
click at [453, 383] on icon at bounding box center [458, 382] width 35 height 39
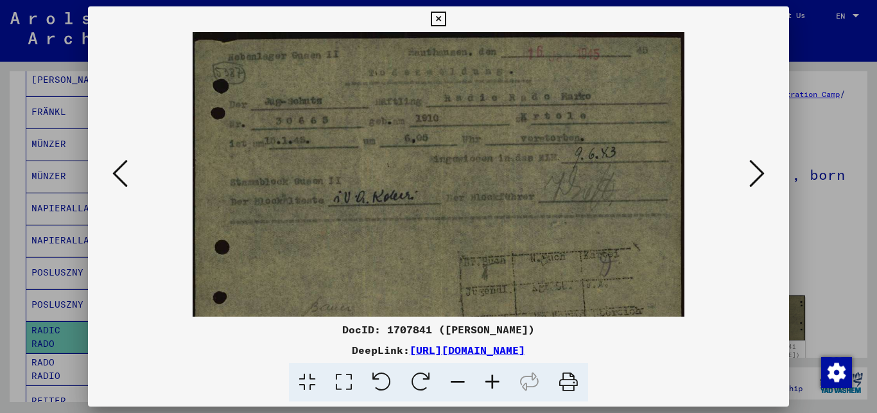
click at [453, 383] on icon at bounding box center [458, 382] width 35 height 39
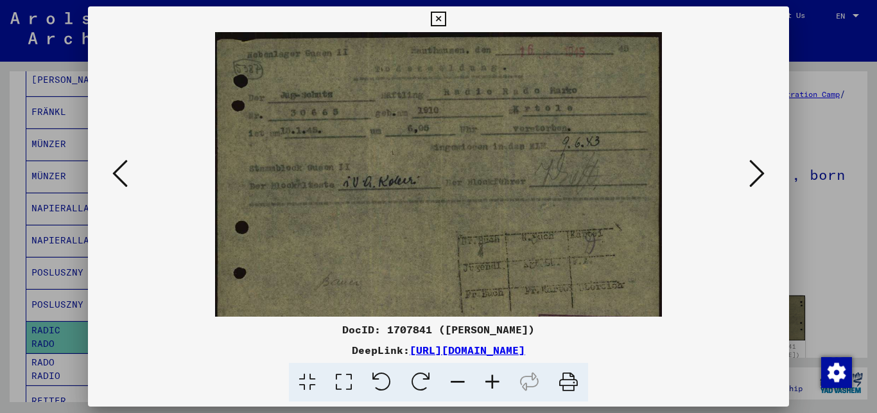
click at [453, 383] on icon at bounding box center [458, 382] width 35 height 39
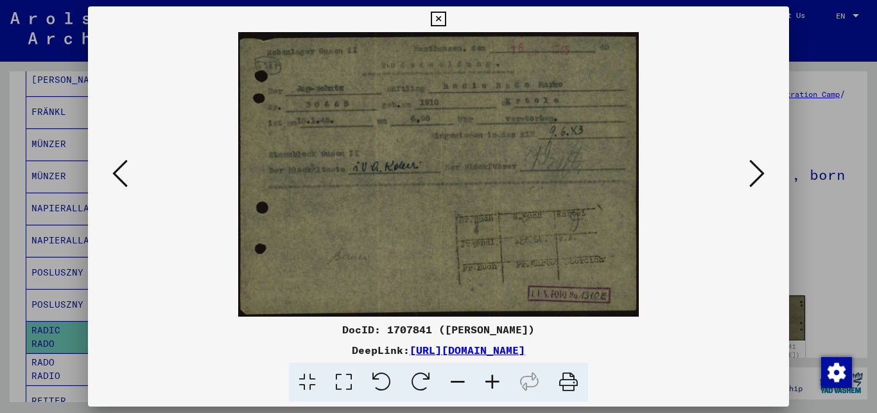
click at [489, 378] on icon at bounding box center [492, 382] width 35 height 39
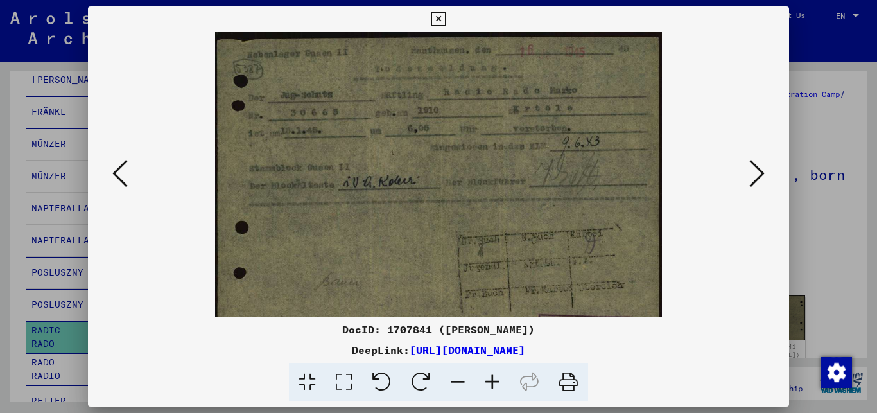
click at [460, 380] on icon at bounding box center [458, 382] width 35 height 39
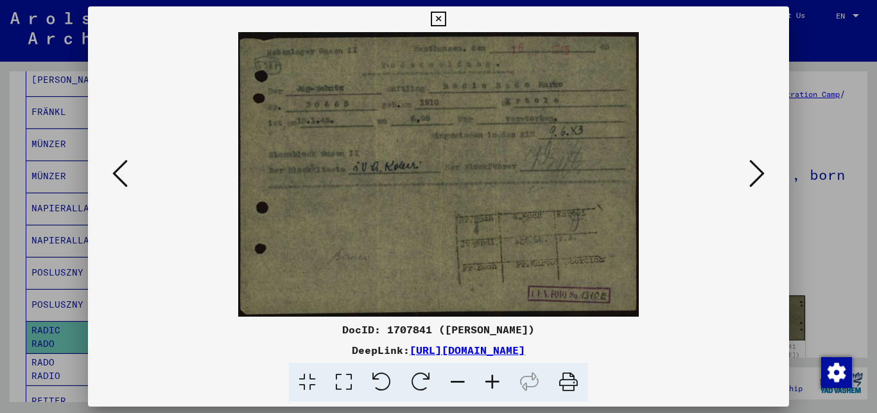
click at [446, 21] on icon at bounding box center [438, 19] width 15 height 15
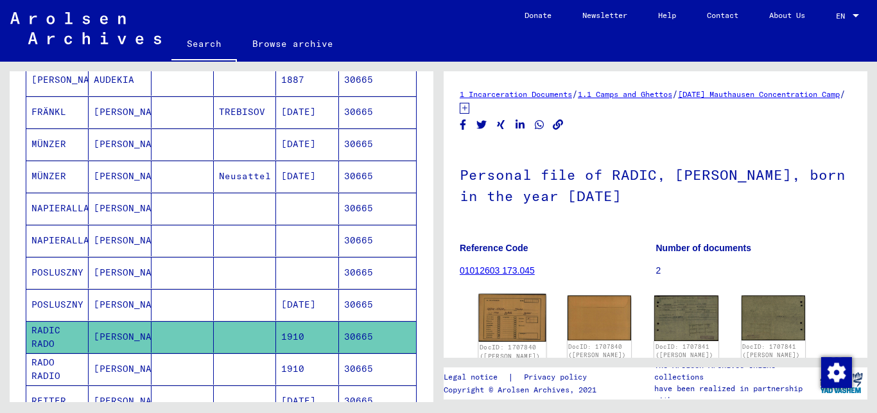
click at [508, 309] on img at bounding box center [512, 318] width 67 height 48
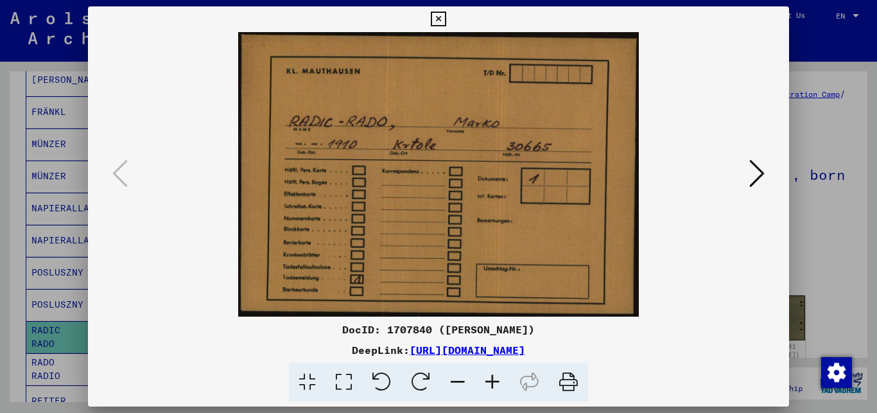
click at [816, 238] on div at bounding box center [438, 206] width 877 height 413
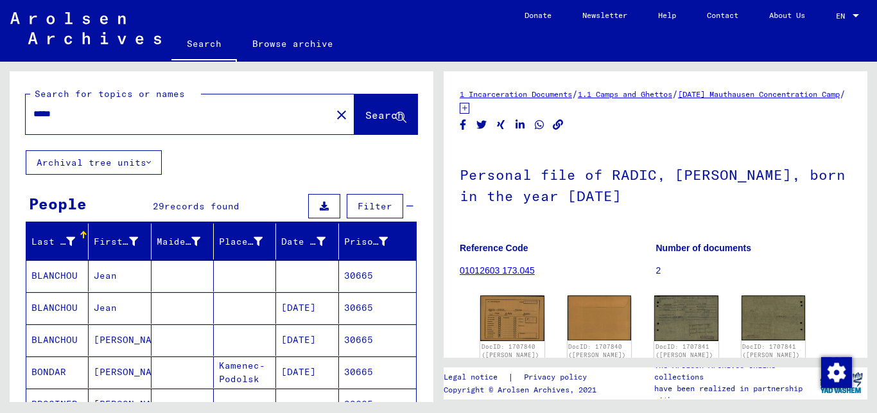
click at [92, 116] on input "*****" at bounding box center [178, 113] width 290 height 13
click at [365, 112] on span "Search" at bounding box center [384, 115] width 39 height 13
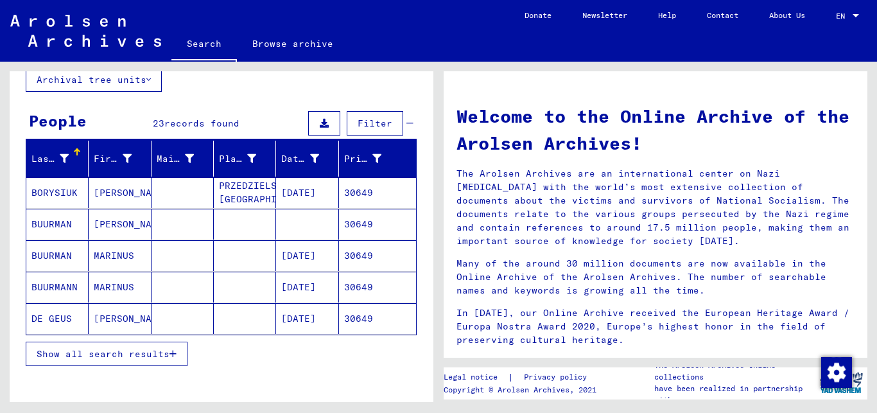
scroll to position [104, 0]
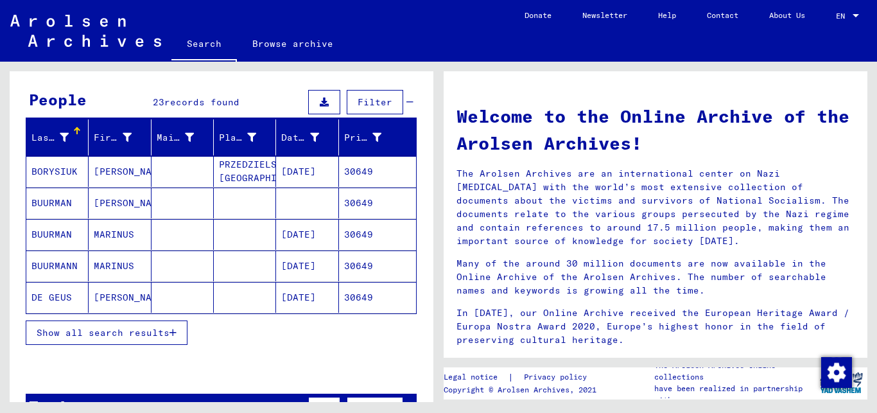
click at [172, 329] on icon "button" at bounding box center [173, 332] width 7 height 9
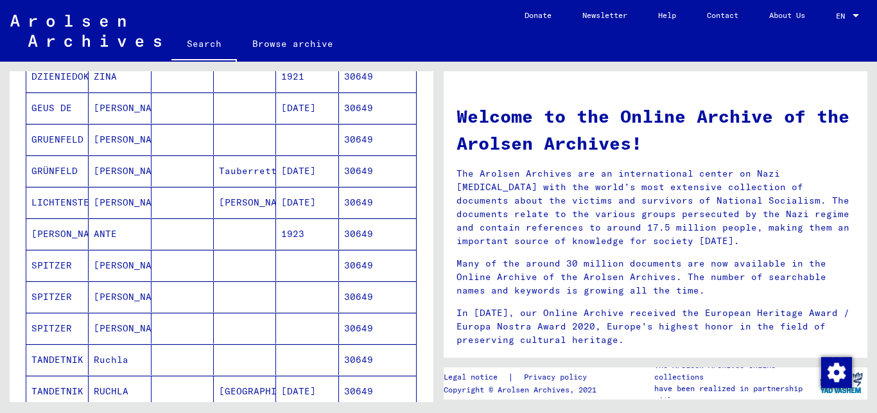
scroll to position [486, 0]
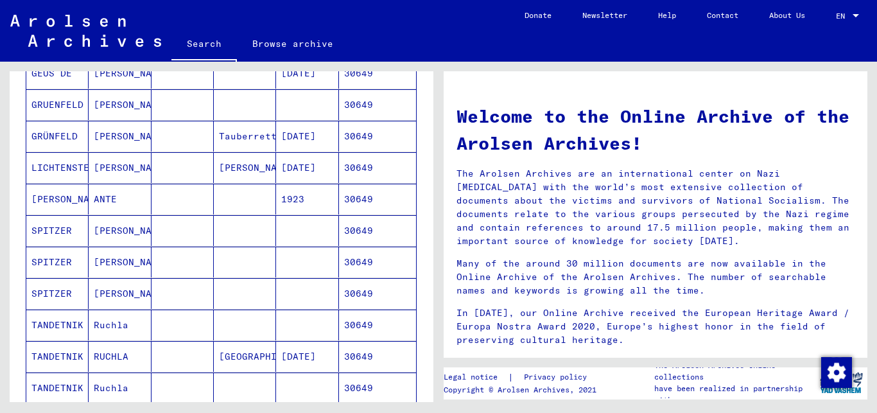
click at [222, 193] on mat-cell at bounding box center [245, 199] width 62 height 31
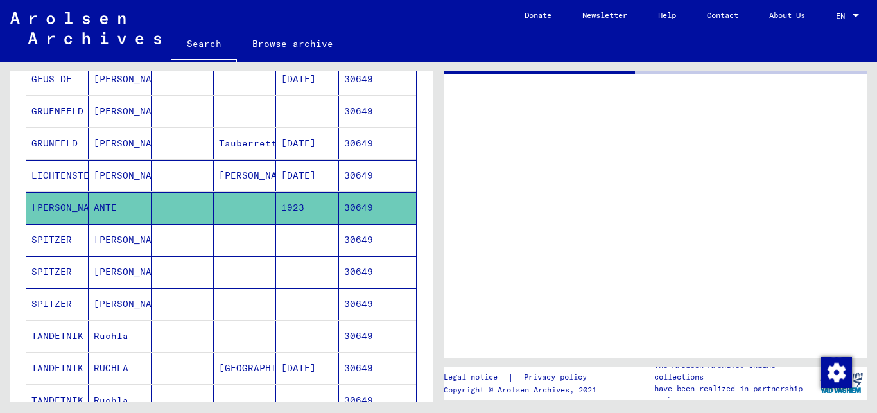
scroll to position [491, 0]
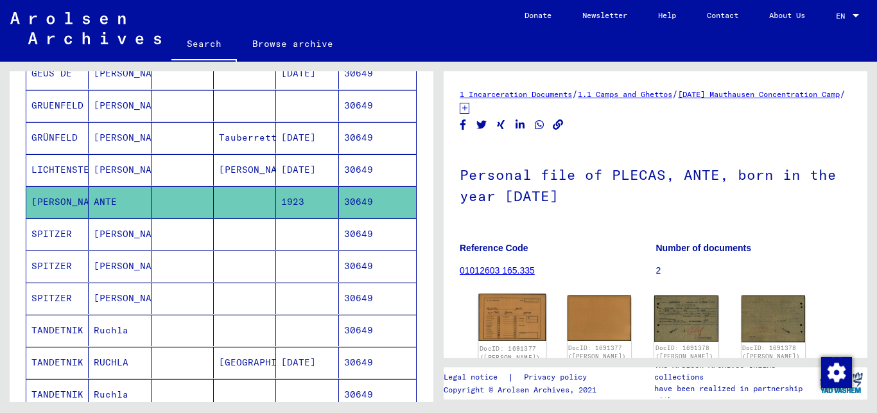
click at [505, 319] on img at bounding box center [512, 318] width 67 height 48
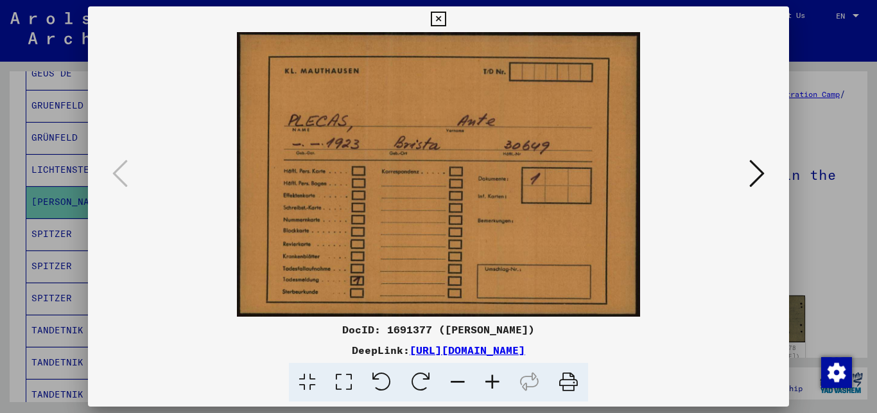
click at [754, 171] on icon at bounding box center [756, 173] width 15 height 31
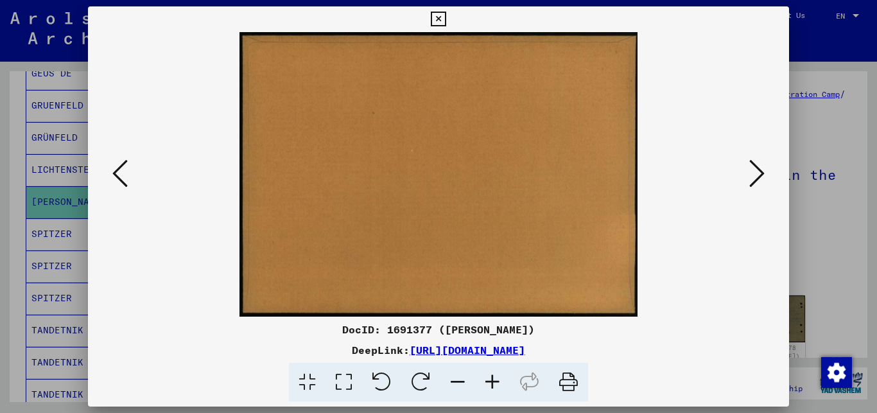
click at [754, 171] on icon at bounding box center [756, 173] width 15 height 31
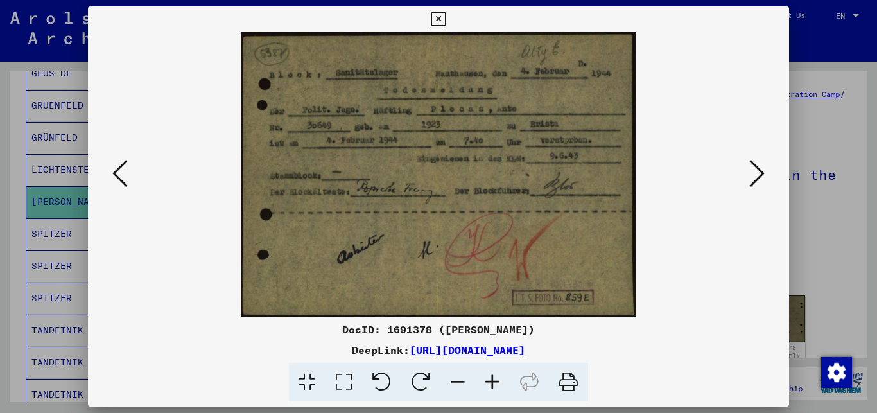
click at [754, 171] on icon at bounding box center [756, 173] width 15 height 31
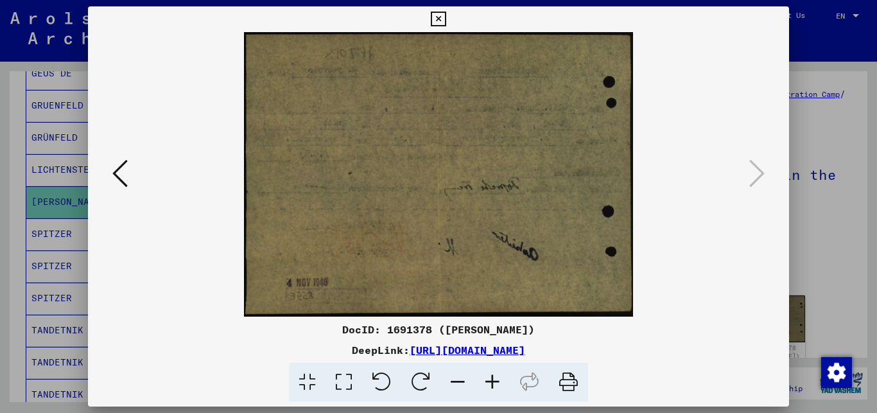
click at [846, 239] on div at bounding box center [438, 206] width 877 height 413
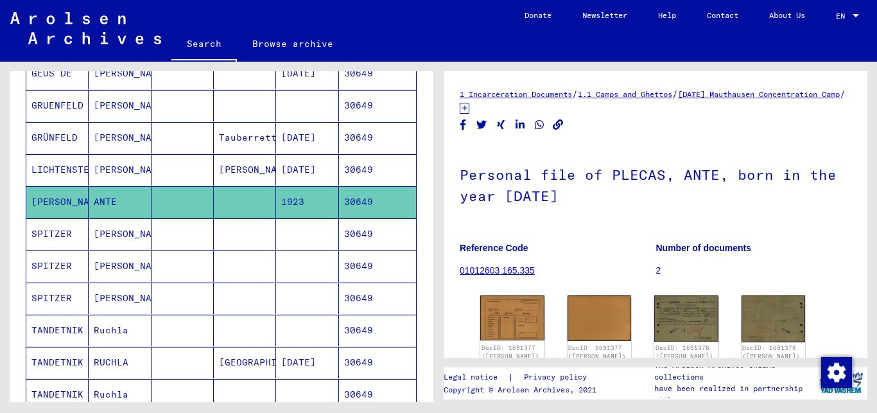
click at [381, 198] on mat-cell "30649" at bounding box center [377, 201] width 77 height 31
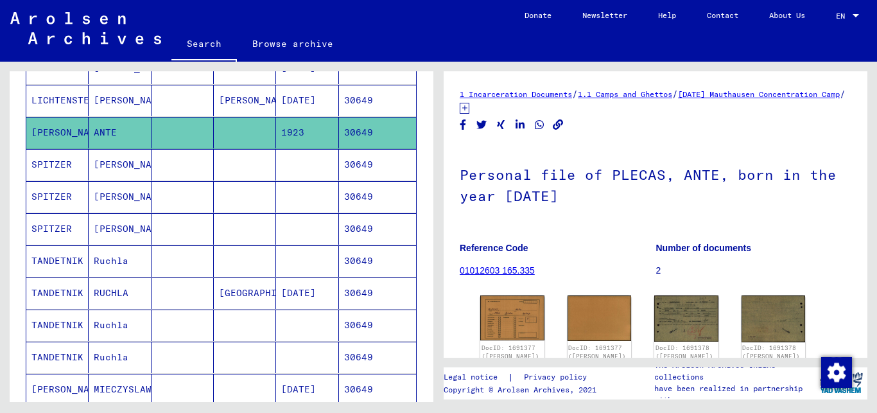
scroll to position [595, 0]
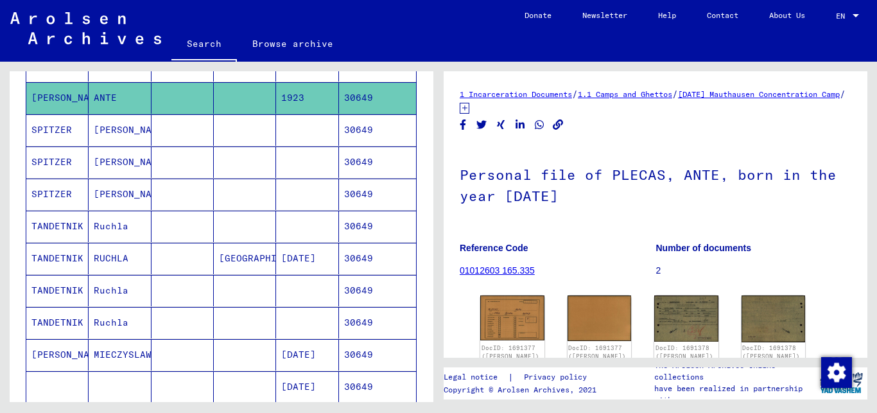
click at [298, 350] on mat-cell "[DATE]" at bounding box center [307, 354] width 62 height 31
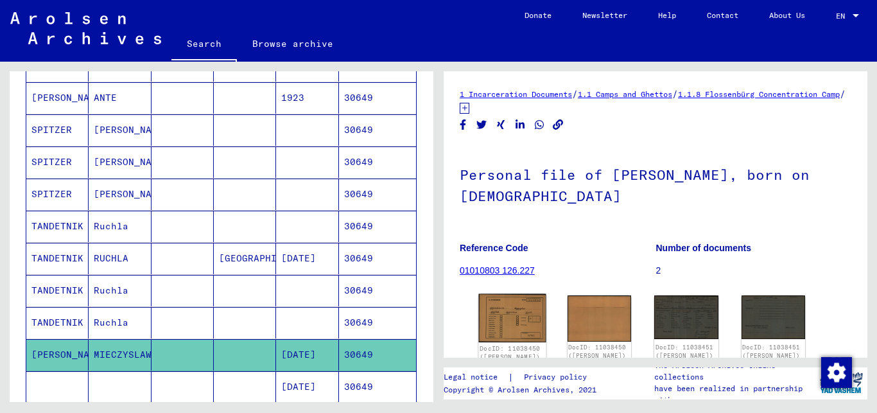
click at [522, 312] on img at bounding box center [512, 318] width 67 height 48
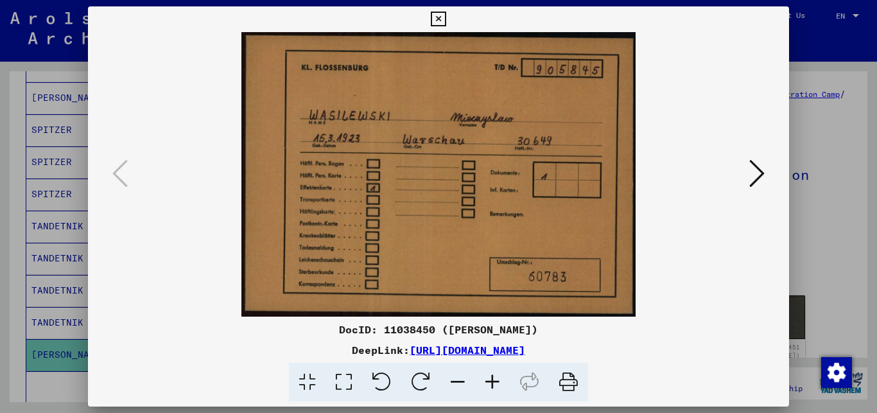
click at [51, 98] on div at bounding box center [438, 206] width 877 height 413
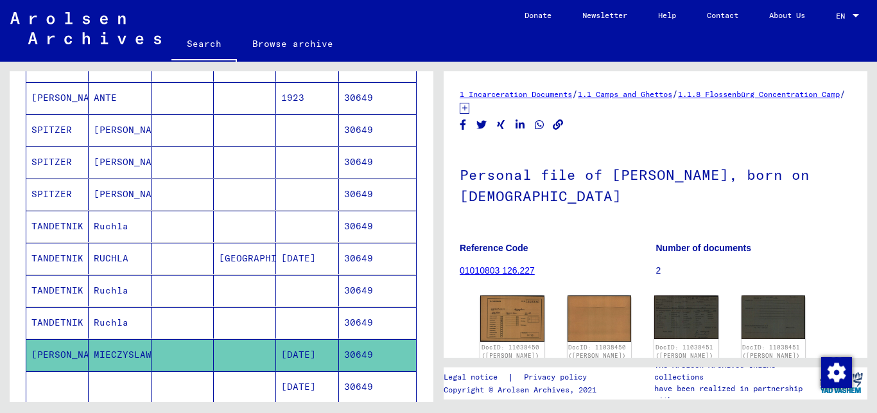
click at [51, 98] on mat-cell "[PERSON_NAME]" at bounding box center [57, 97] width 62 height 31
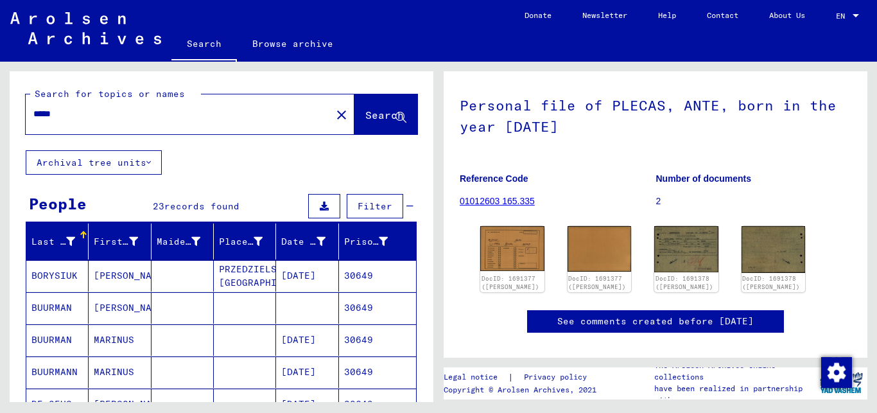
click at [170, 112] on input "*****" at bounding box center [178, 113] width 290 height 13
type input "*****"
click at [365, 121] on span "Search" at bounding box center [384, 115] width 39 height 13
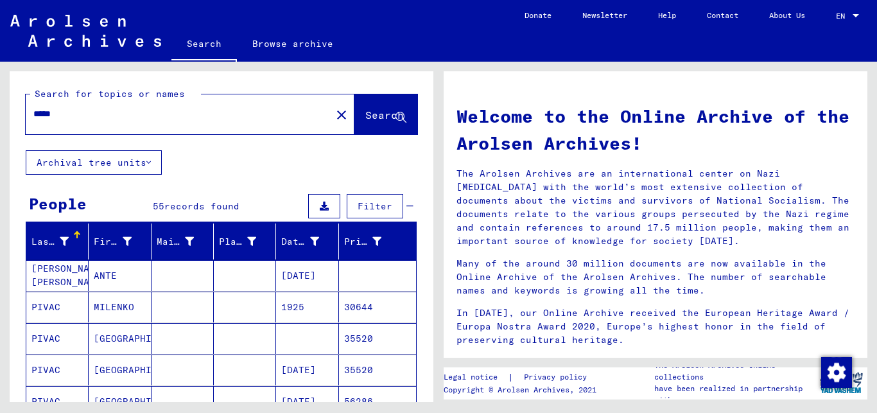
click at [299, 302] on mat-cell "1925" at bounding box center [307, 307] width 62 height 31
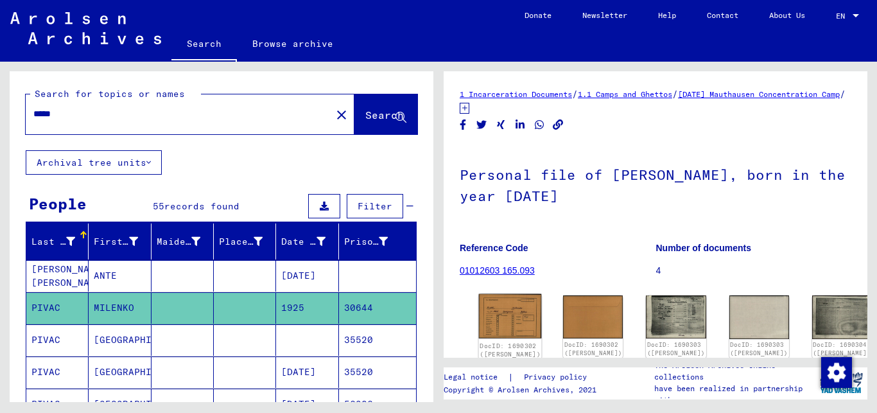
click at [492, 308] on img at bounding box center [510, 316] width 63 height 44
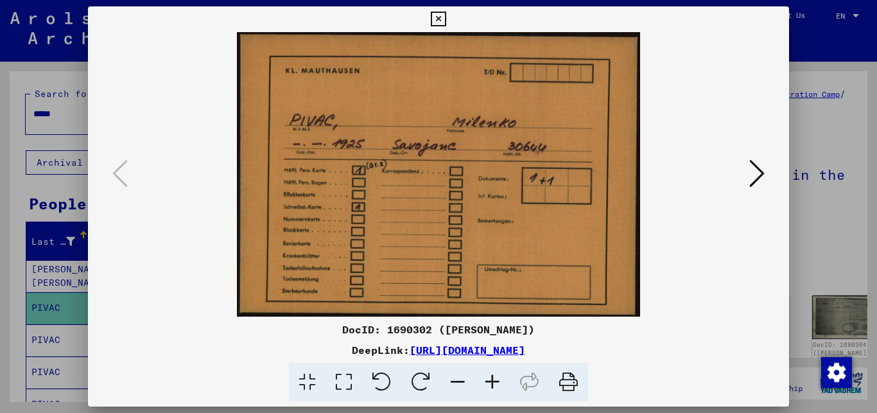
click at [760, 171] on icon at bounding box center [756, 173] width 15 height 31
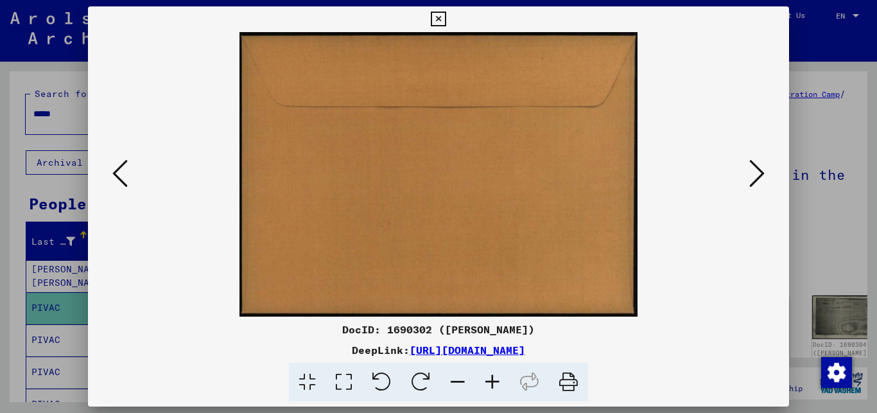
click at [760, 171] on icon at bounding box center [756, 173] width 15 height 31
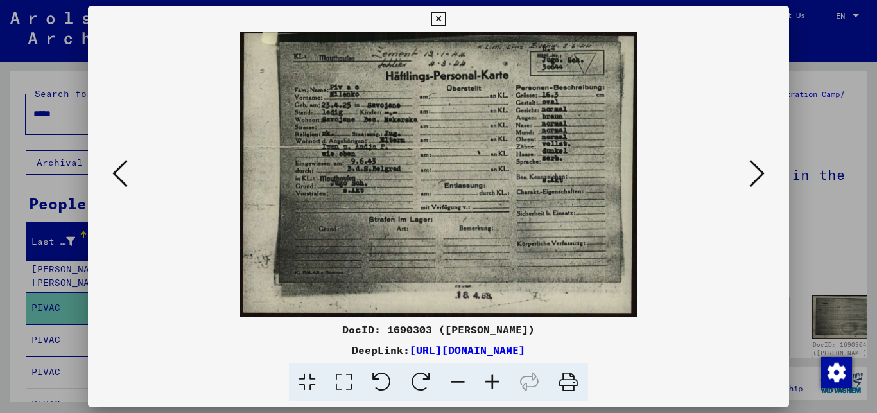
click at [760, 171] on icon at bounding box center [756, 173] width 15 height 31
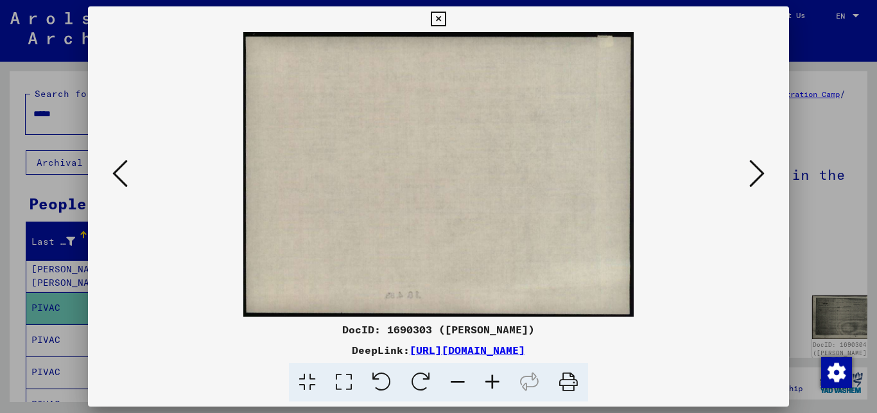
click at [760, 171] on icon at bounding box center [756, 173] width 15 height 31
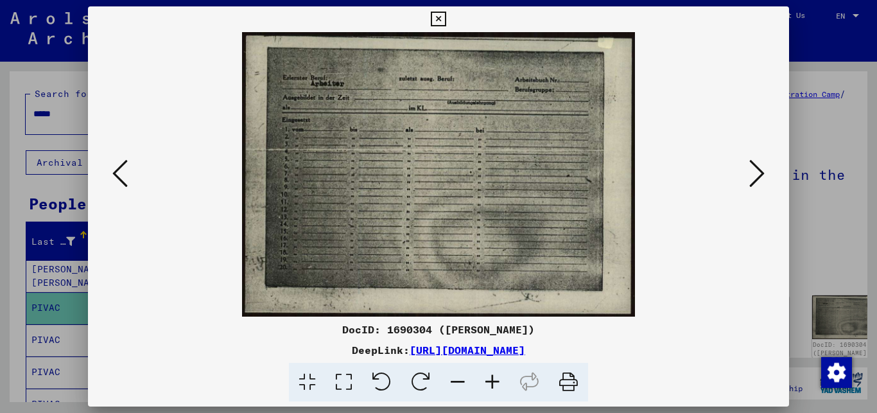
click at [760, 171] on icon at bounding box center [756, 173] width 15 height 31
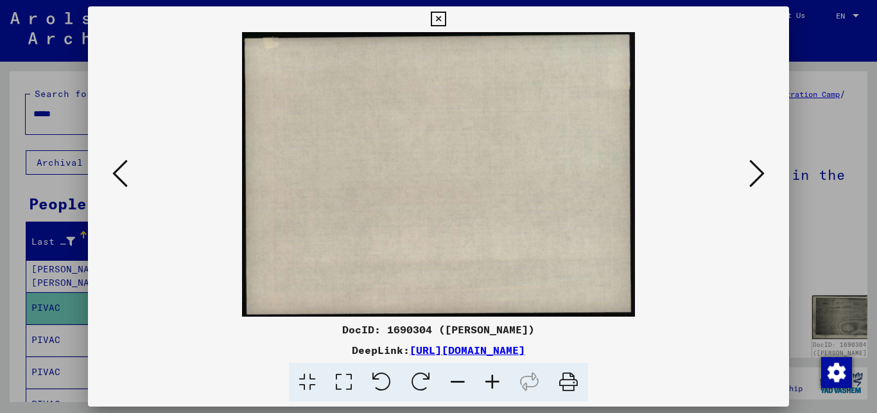
click at [760, 171] on icon at bounding box center [756, 173] width 15 height 31
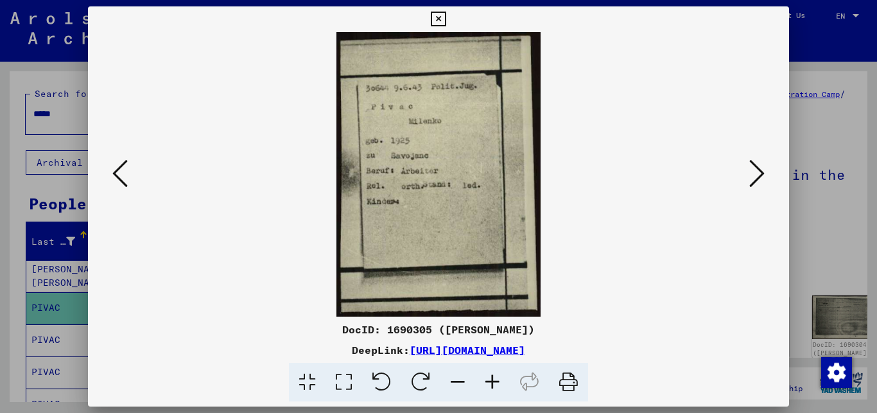
click at [760, 171] on icon at bounding box center [756, 173] width 15 height 31
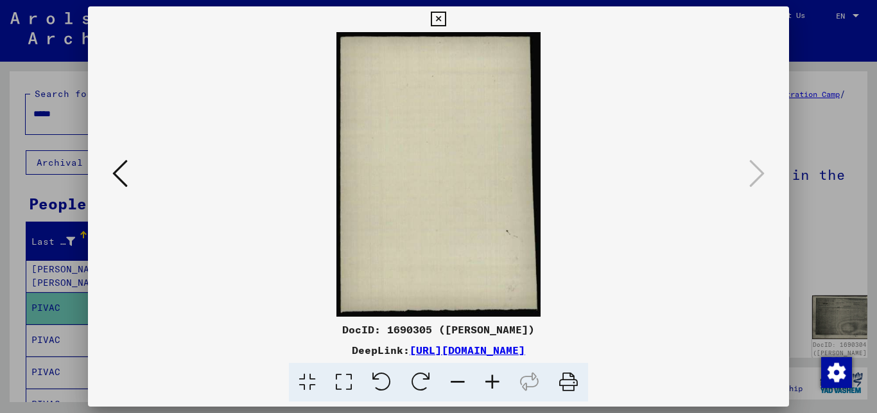
click at [822, 205] on div at bounding box center [438, 206] width 877 height 413
